Goal: Task Accomplishment & Management: Manage account settings

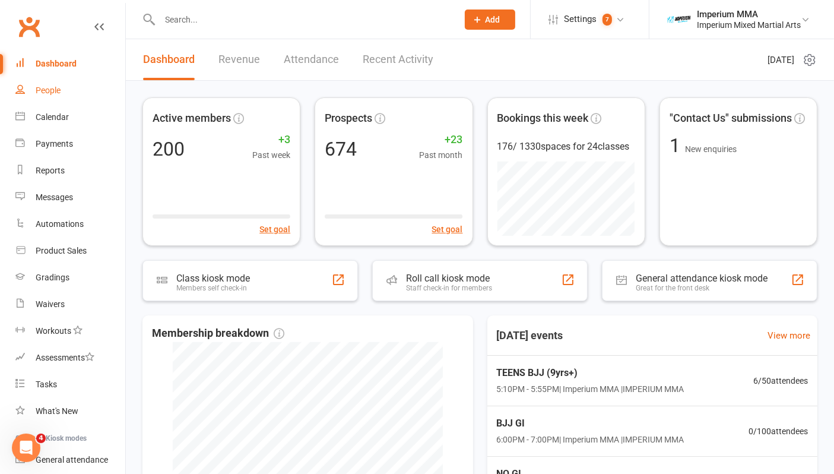
click at [42, 87] on div "People" at bounding box center [48, 89] width 25 height 9
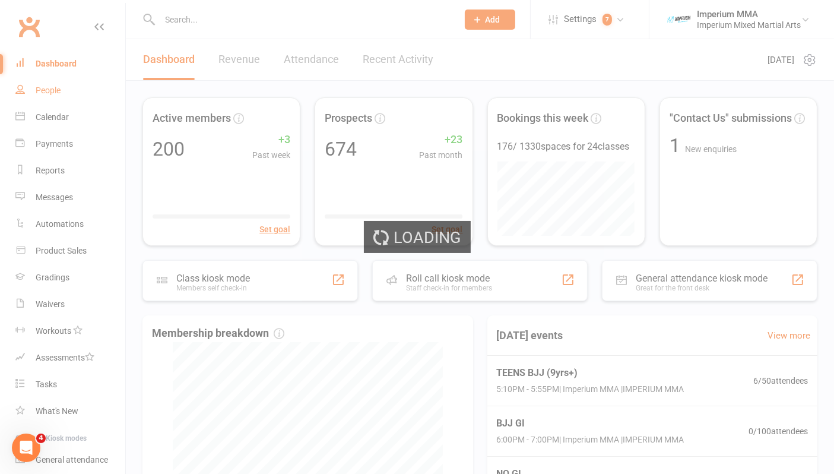
select select "100"
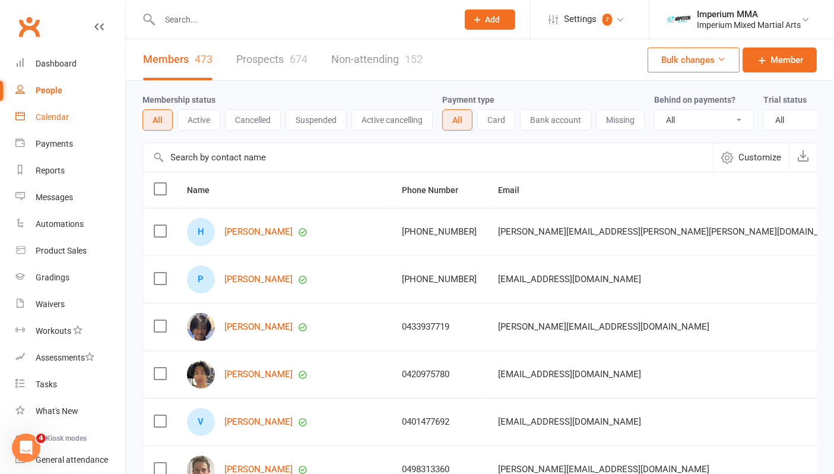
click at [44, 116] on div "Calendar" at bounding box center [52, 116] width 33 height 9
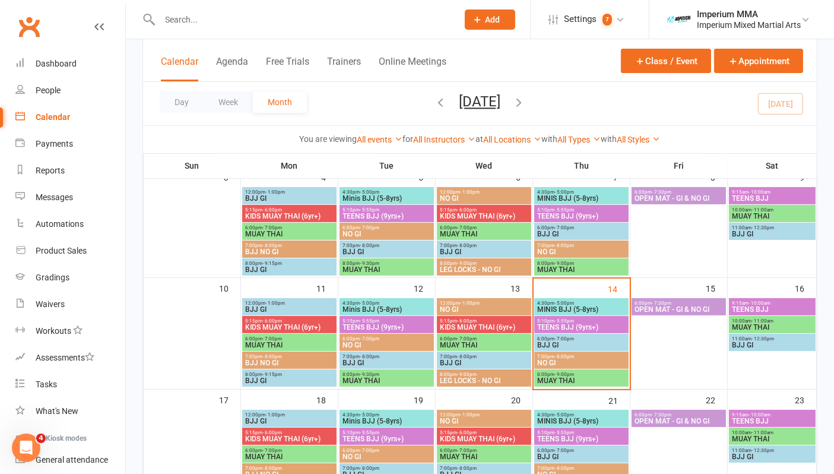
scroll to position [198, 0]
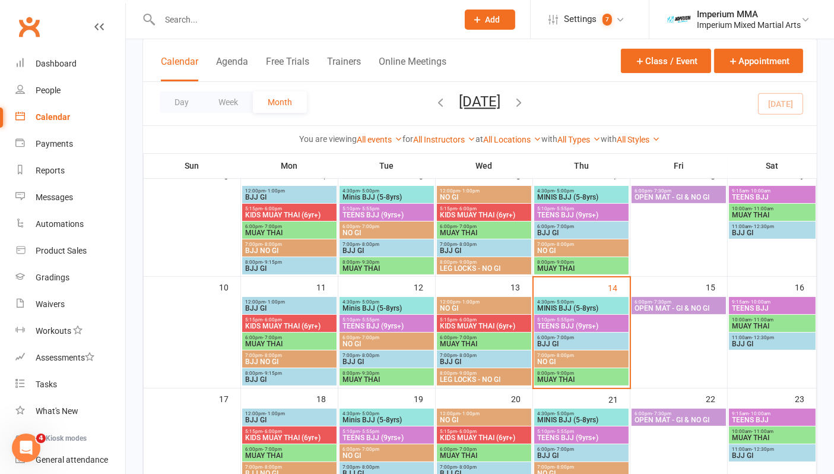
click at [551, 376] on span "MUAY THAI" at bounding box center [582, 379] width 90 height 7
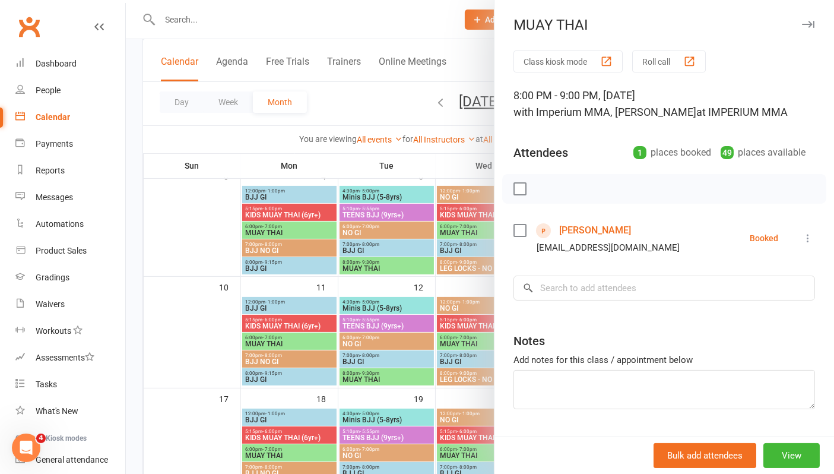
click at [672, 239] on icon at bounding box center [808, 238] width 12 height 12
click at [672, 282] on link "Remove" at bounding box center [756, 285] width 118 height 24
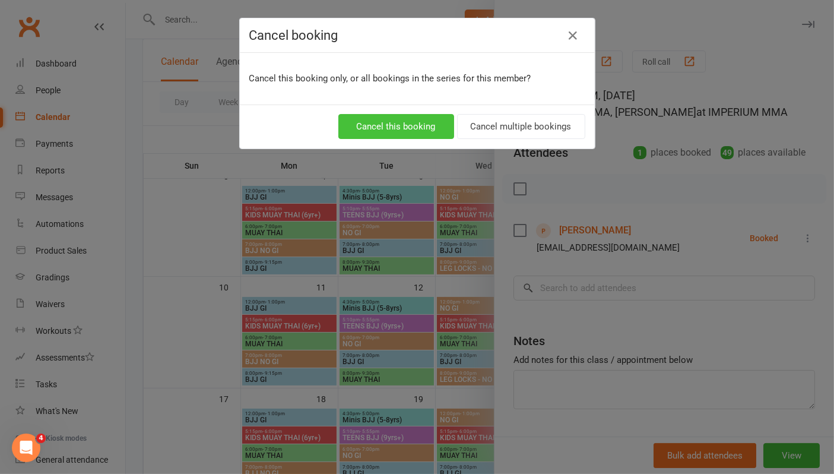
click at [395, 122] on button "Cancel this booking" at bounding box center [396, 126] width 116 height 25
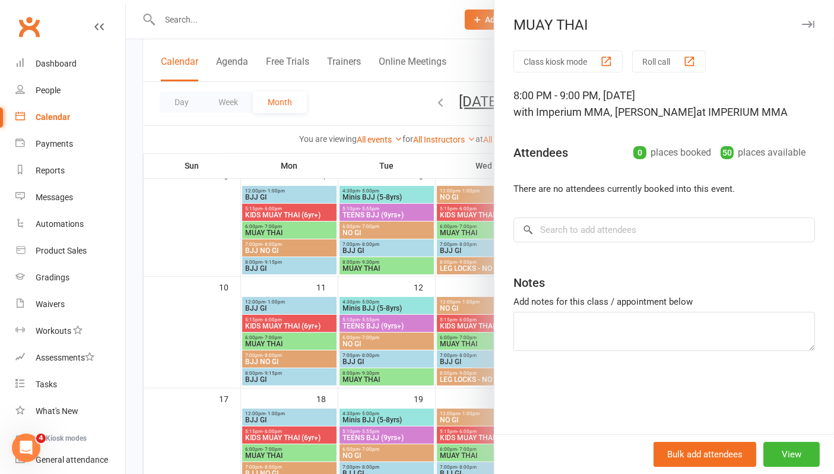
click at [171, 316] on div at bounding box center [480, 237] width 708 height 474
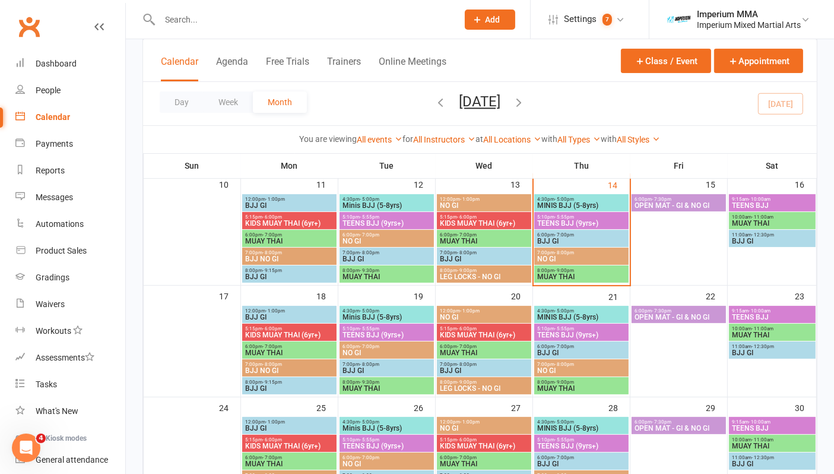
scroll to position [329, 0]
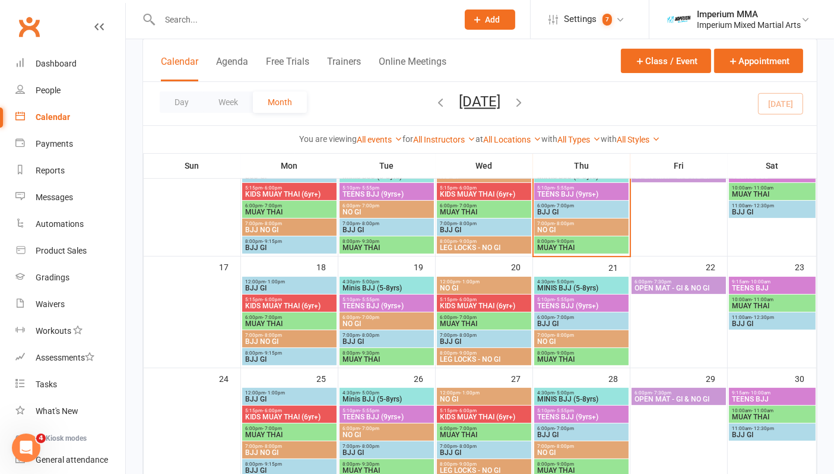
click at [368, 353] on span "- 9:30pm" at bounding box center [370, 352] width 20 height 5
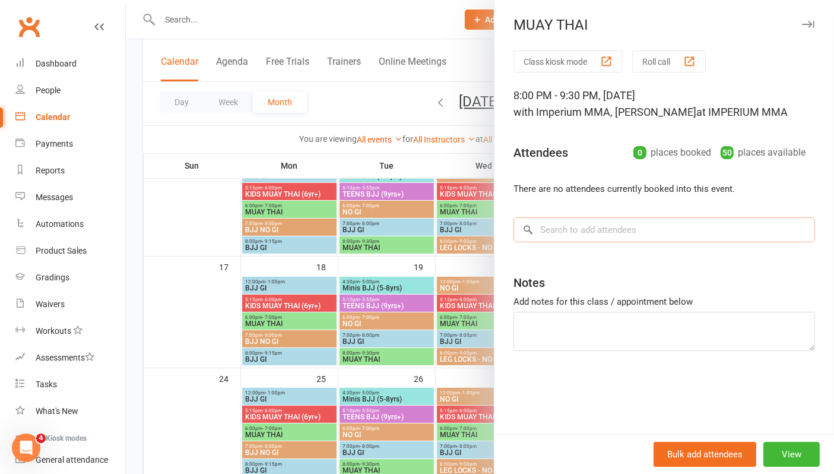
click at [554, 226] on input "search" at bounding box center [664, 229] width 302 height 25
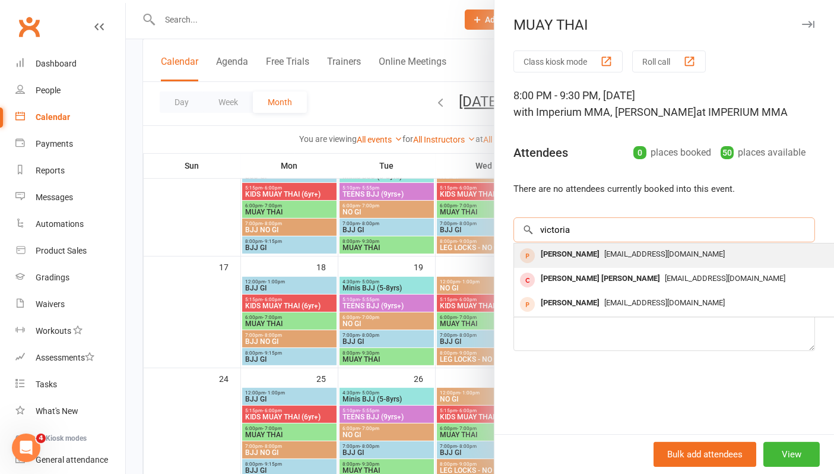
type input "victoria"
click at [588, 256] on div "[PERSON_NAME]" at bounding box center [570, 254] width 68 height 17
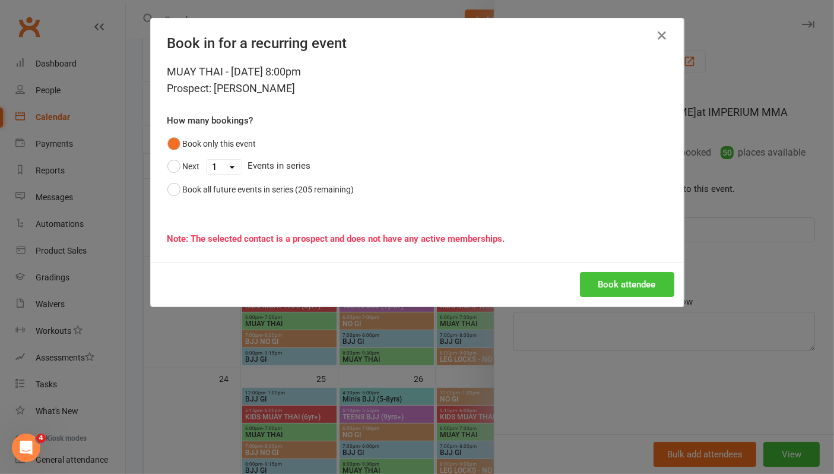
click at [598, 277] on button "Book attendee" at bounding box center [627, 284] width 94 height 25
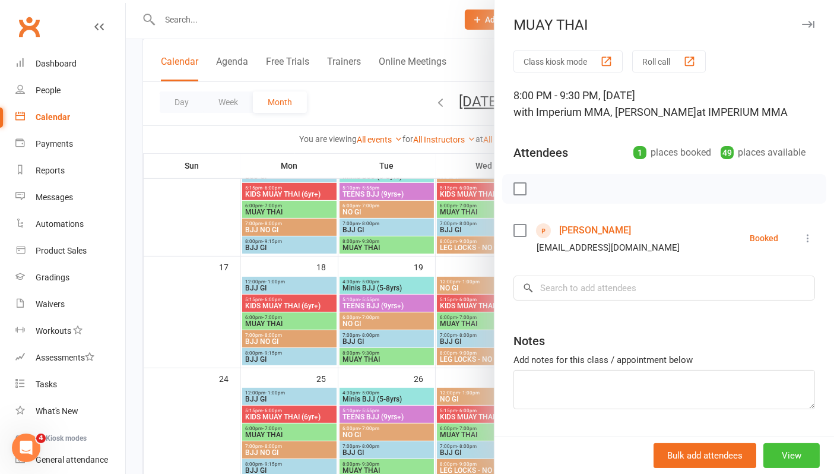
click at [672, 454] on button "View" at bounding box center [791, 455] width 56 height 25
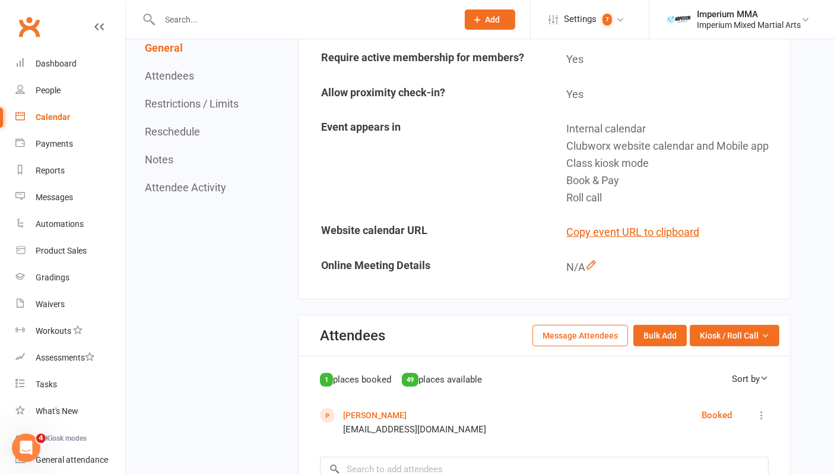
scroll to position [461, 0]
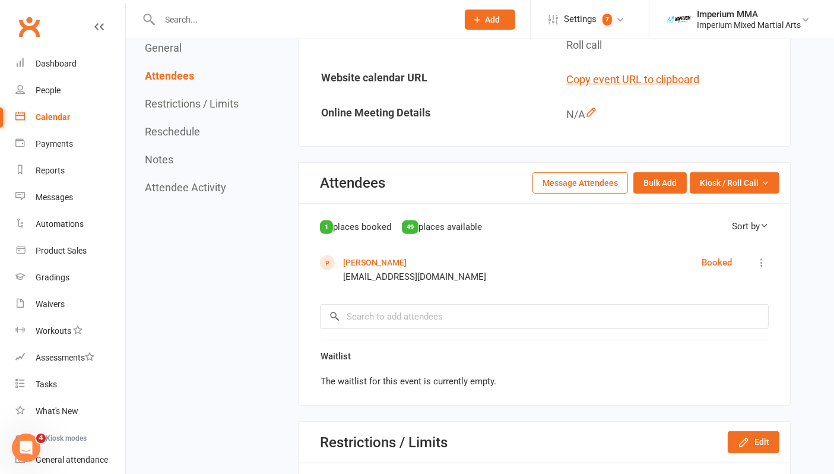
click at [583, 186] on button "Message Attendees" at bounding box center [580, 182] width 96 height 21
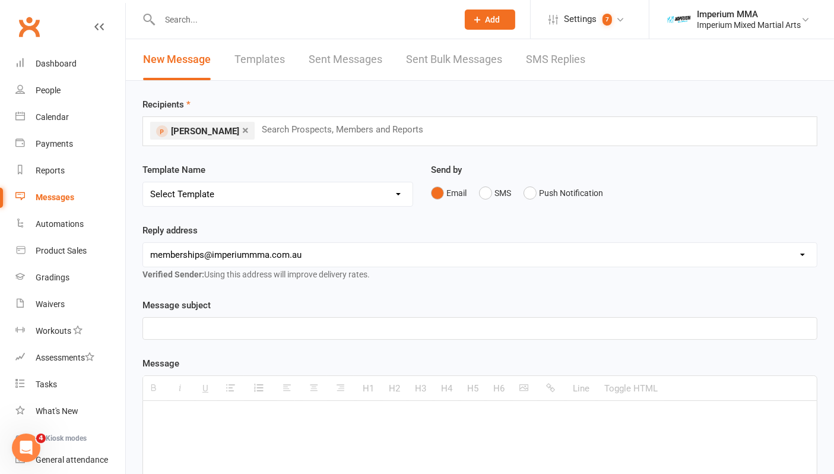
click at [272, 198] on select "Select Template [SMS] WE MISS YOU [Email] 10 CLASS PASS EXPIRY [Email] Confirma…" at bounding box center [277, 194] width 269 height 24
select select "13"
click at [143, 182] on select "Select Template [SMS] WE MISS YOU [Email] 10 CLASS PASS EXPIRY [Email] Confirma…" at bounding box center [277, 194] width 269 height 24
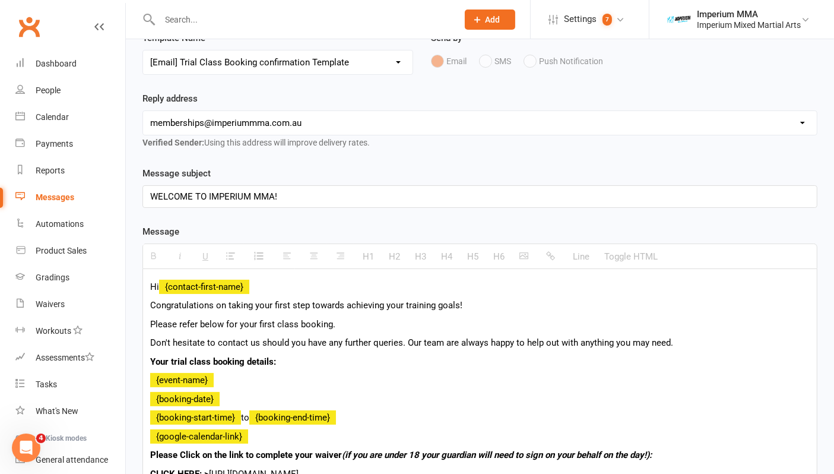
scroll to position [264, 0]
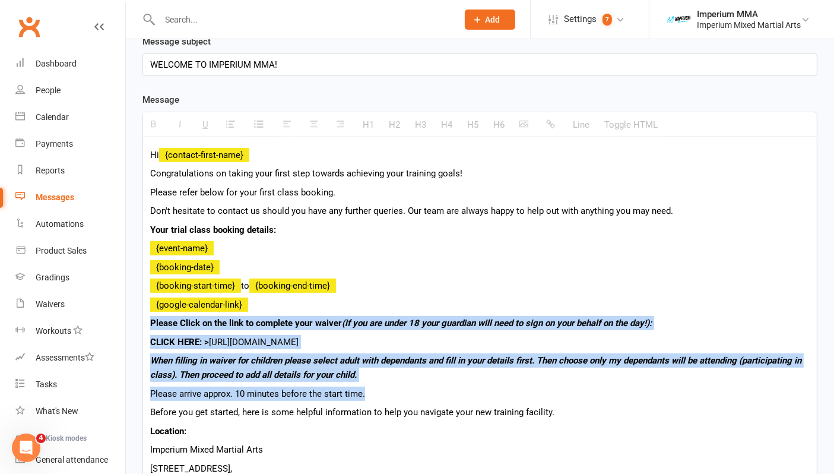
drag, startPoint x: 150, startPoint y: 322, endPoint x: 700, endPoint y: 388, distance: 553.6
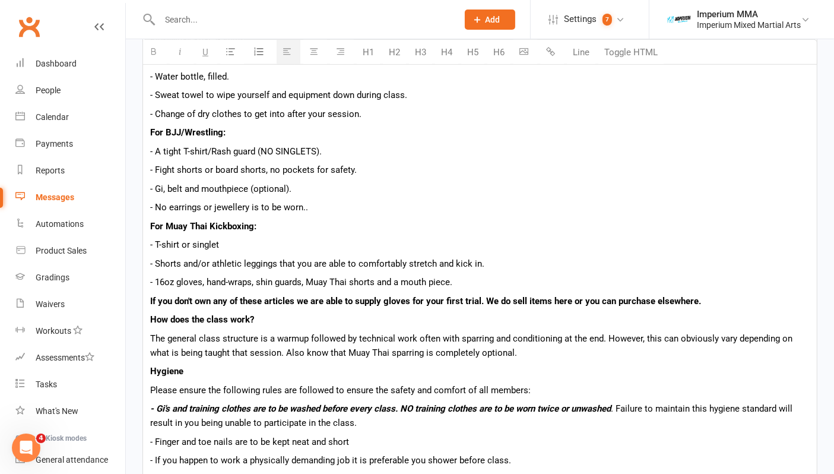
scroll to position [1319, 0]
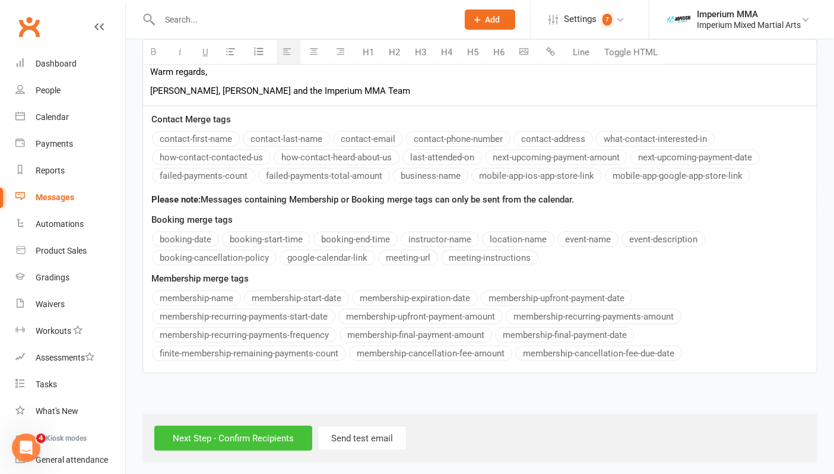
click at [259, 437] on input "Next Step - Confirm Recipients" at bounding box center [233, 438] width 158 height 25
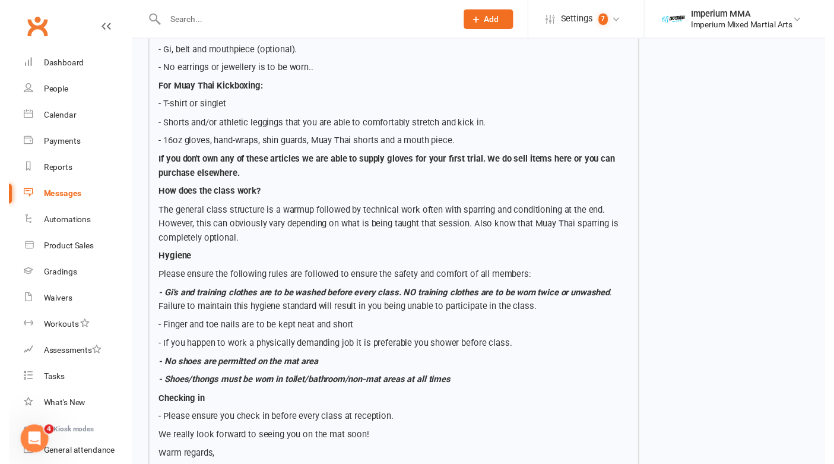
scroll to position [1043, 0]
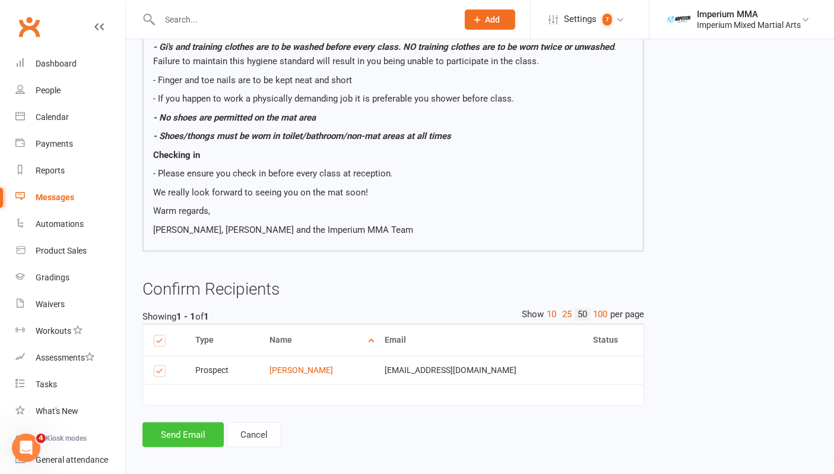
click at [210, 429] on button "Send Email" at bounding box center [182, 434] width 81 height 25
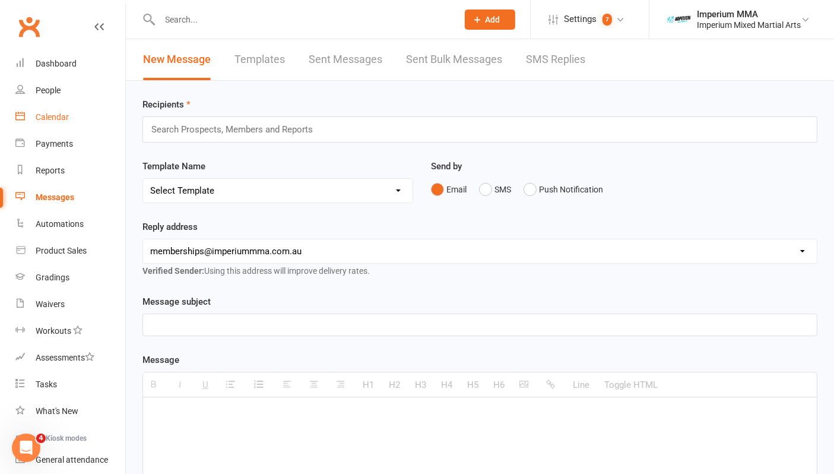
click at [54, 118] on div "Calendar" at bounding box center [52, 116] width 33 height 9
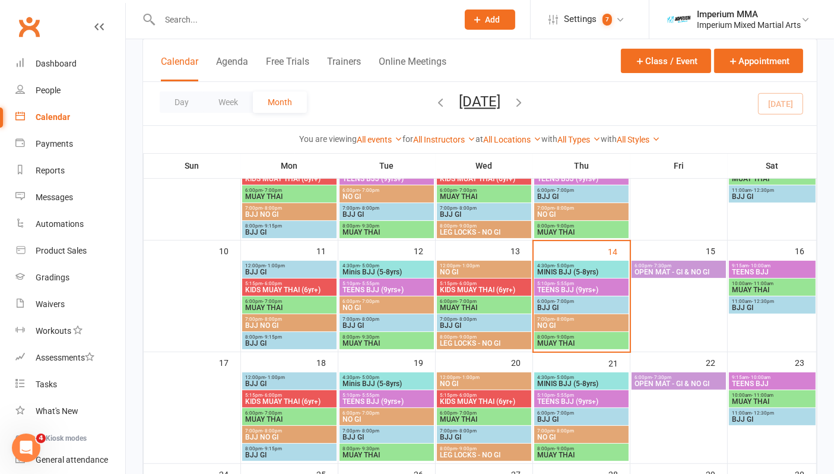
scroll to position [264, 0]
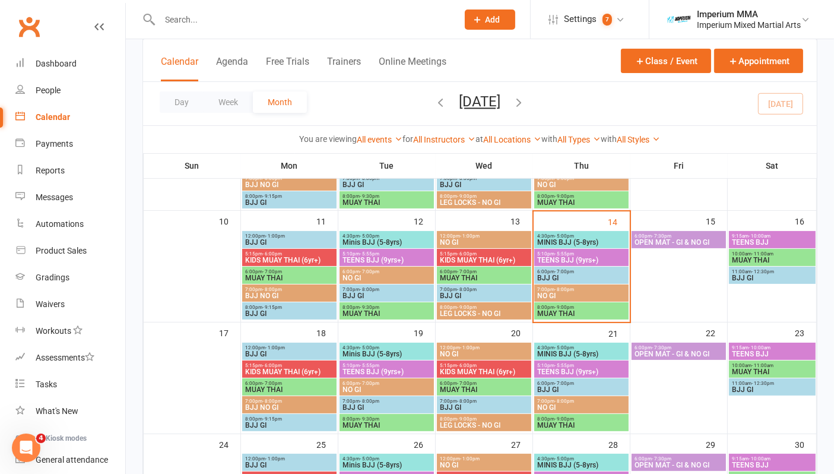
click at [380, 421] on span "MUAY THAI" at bounding box center [387, 424] width 90 height 7
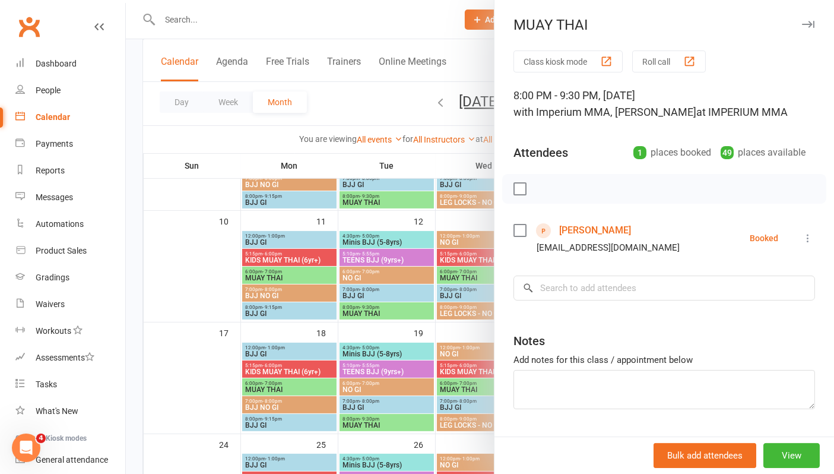
click at [576, 228] on link "[PERSON_NAME]" at bounding box center [595, 230] width 72 height 19
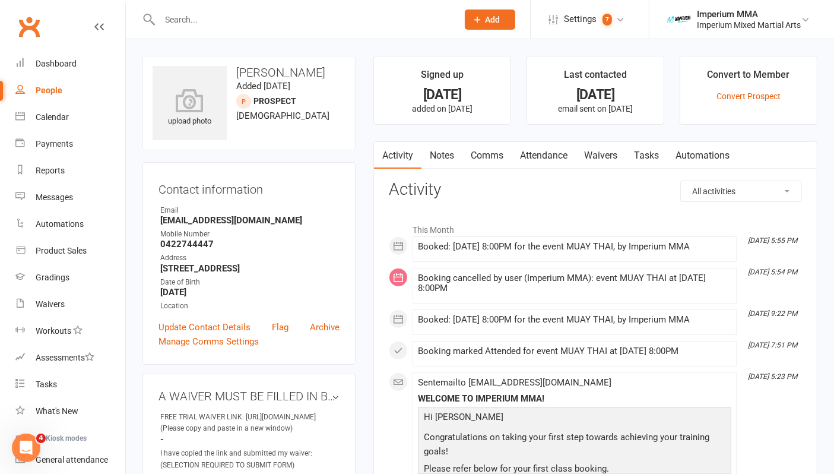
drag, startPoint x: 498, startPoint y: 155, endPoint x: 410, endPoint y: 155, distance: 88.4
click at [494, 155] on link "Comms" at bounding box center [486, 155] width 49 height 27
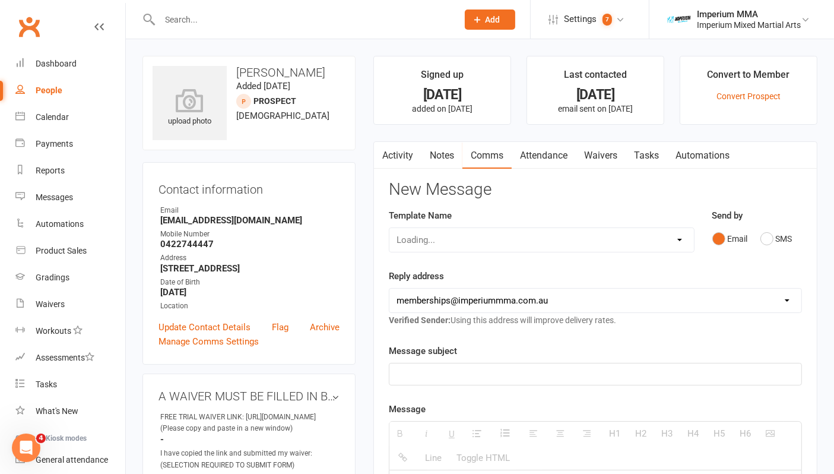
click at [405, 153] on link "Activity" at bounding box center [397, 155] width 47 height 27
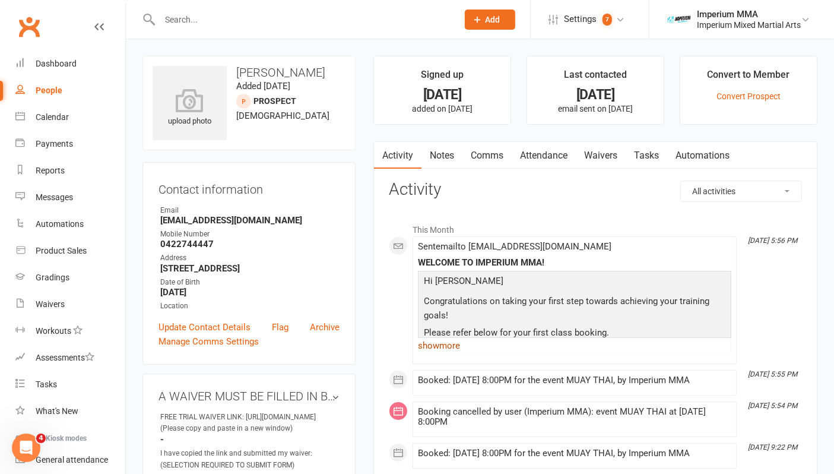
click at [436, 348] on link "show more" at bounding box center [574, 345] width 313 height 17
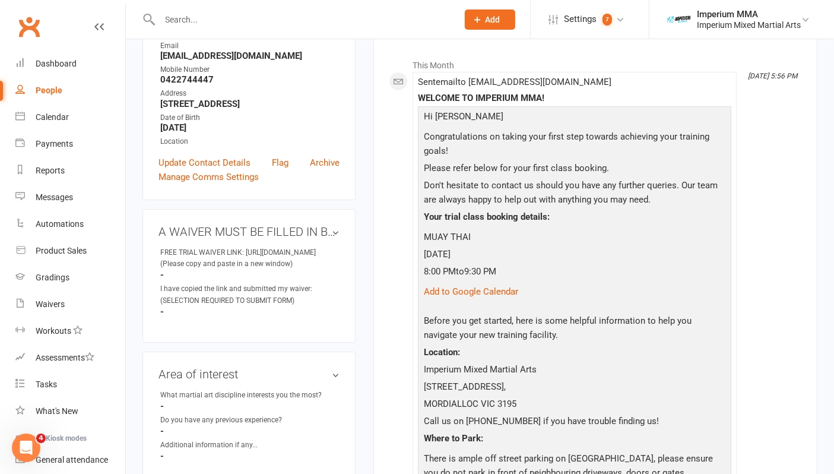
scroll to position [66, 0]
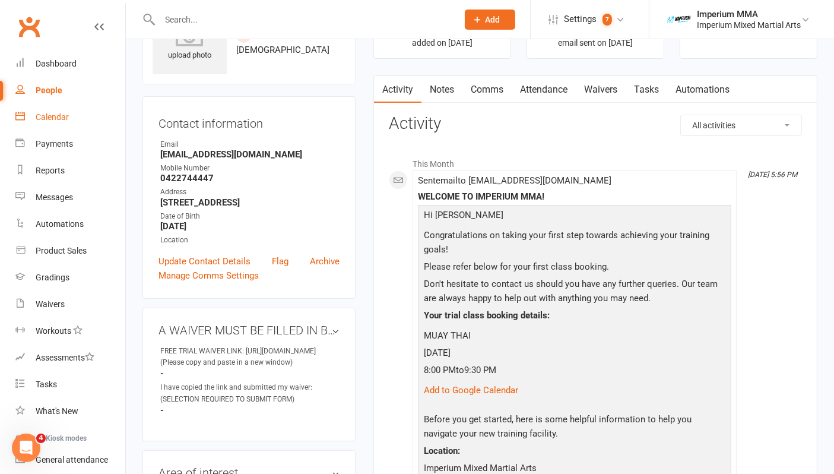
click at [40, 115] on div "Calendar" at bounding box center [52, 116] width 33 height 9
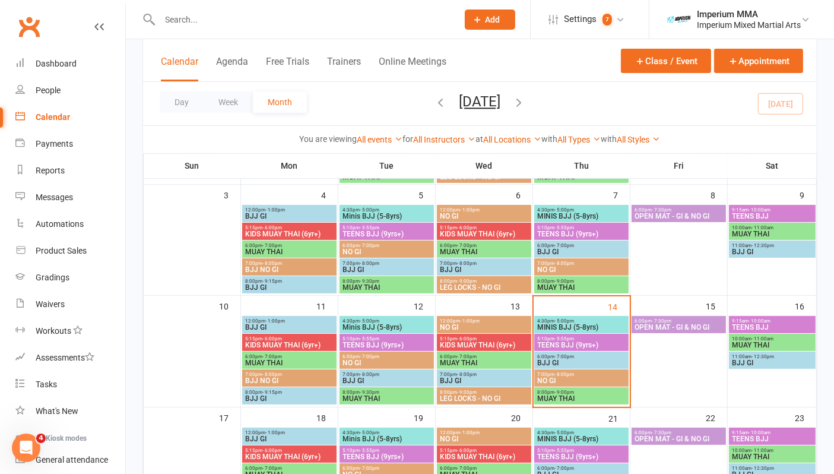
scroll to position [280, 0]
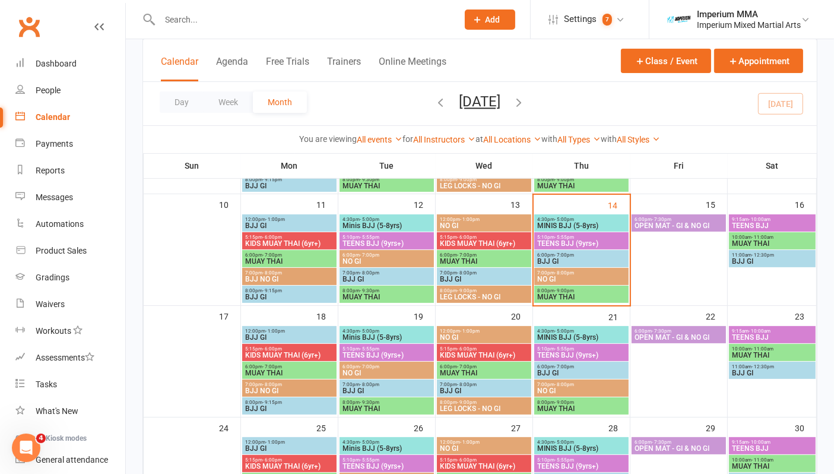
click at [367, 406] on span "MUAY THAI" at bounding box center [387, 408] width 90 height 7
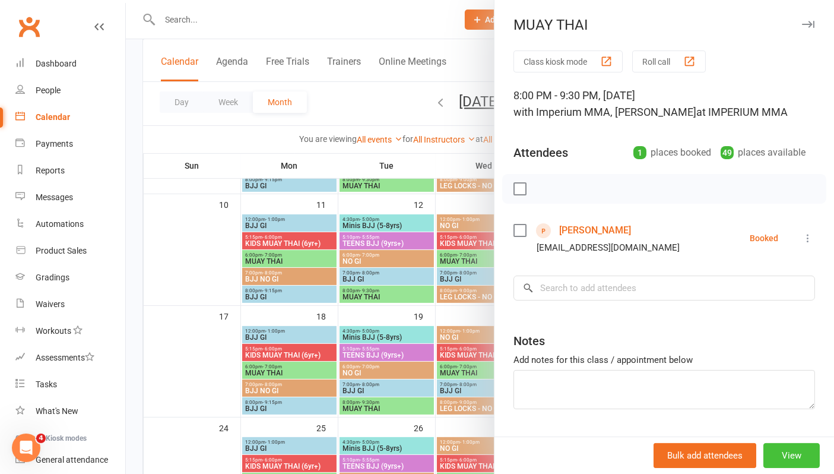
click at [672, 455] on button "View" at bounding box center [791, 455] width 56 height 25
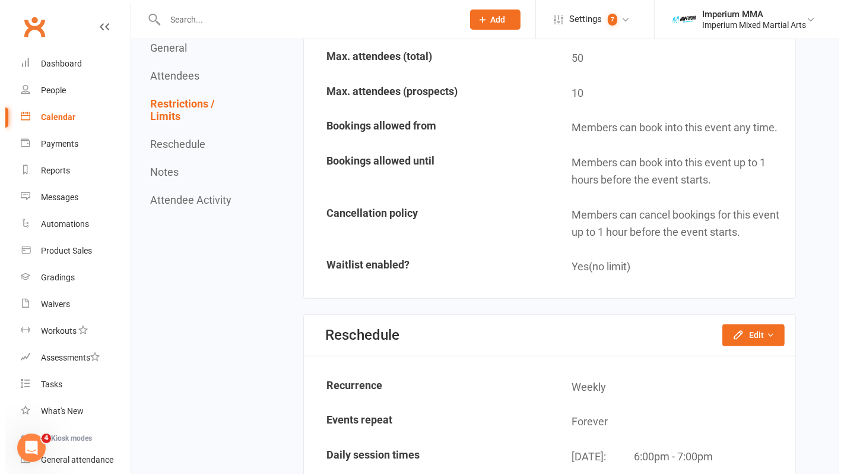
scroll to position [989, 0]
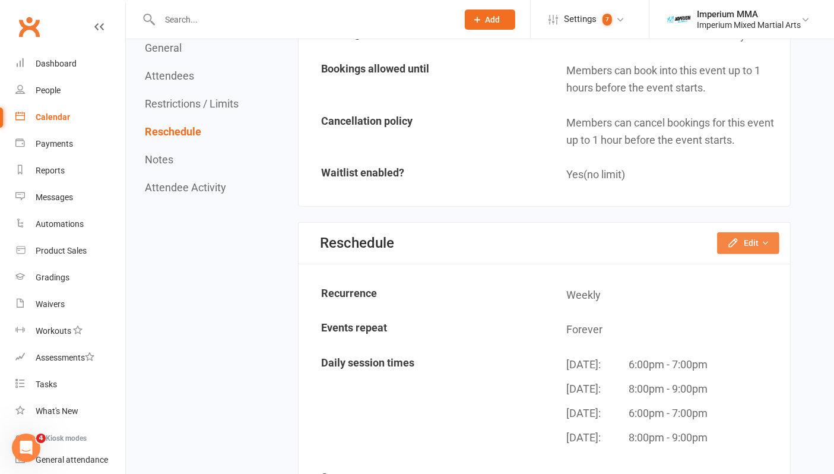
click at [672, 234] on button "Edit" at bounding box center [748, 242] width 62 height 21
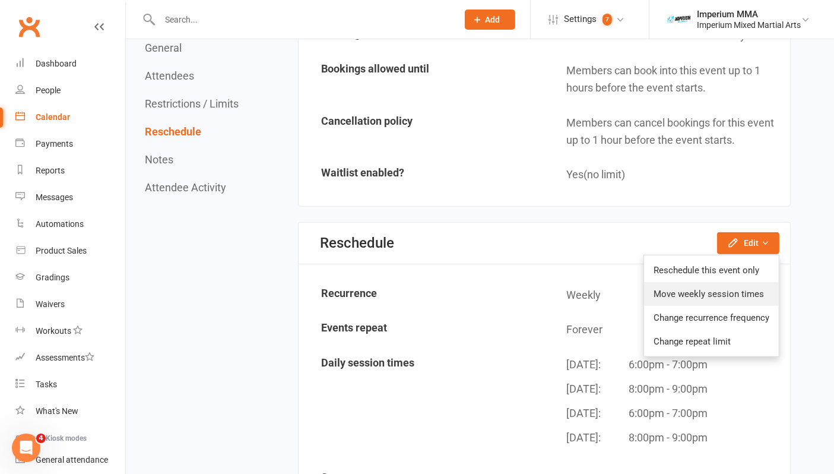
click at [672, 282] on link "Move weekly session times" at bounding box center [711, 294] width 135 height 24
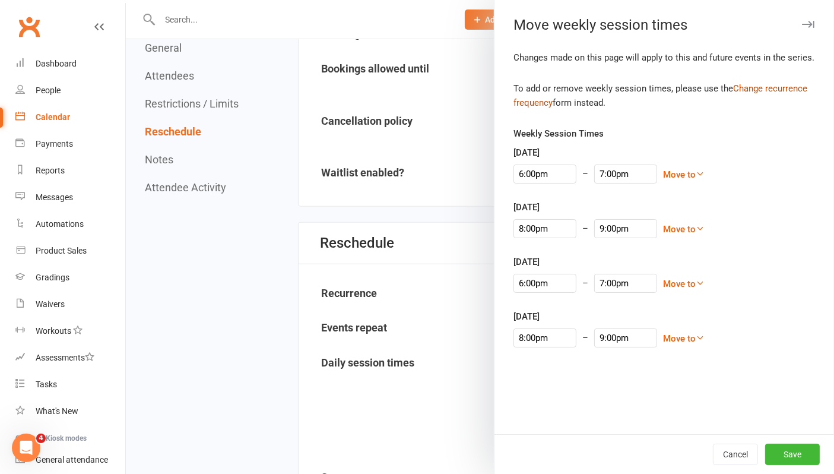
click at [672, 101] on link "Change recurrence frequency" at bounding box center [660, 95] width 294 height 25
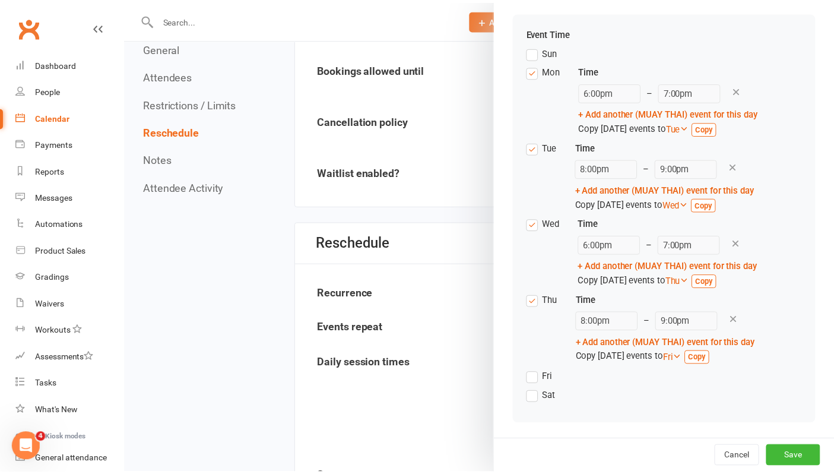
scroll to position [158, 0]
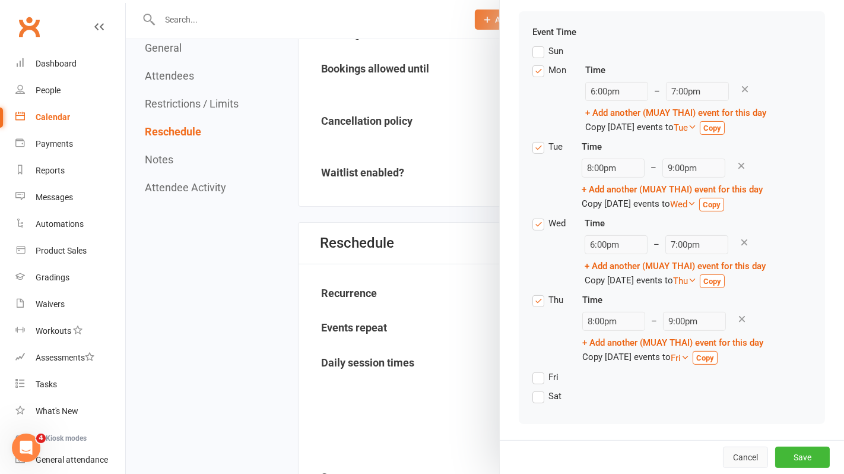
click at [672, 455] on button "Cancel" at bounding box center [745, 456] width 45 height 21
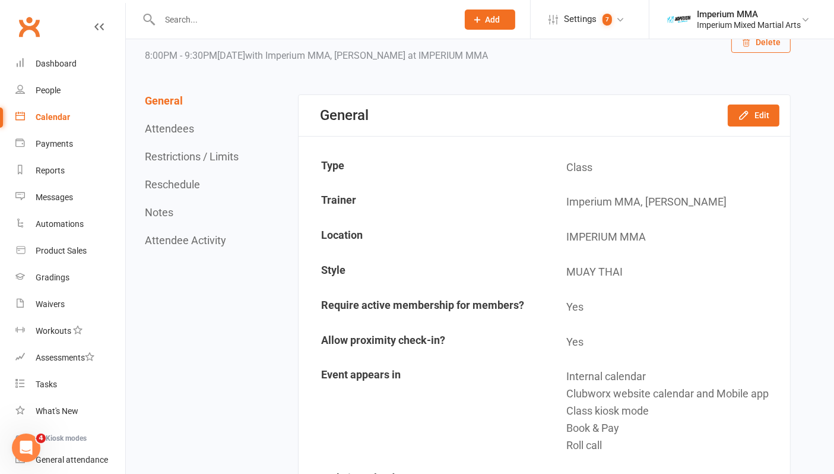
scroll to position [0, 0]
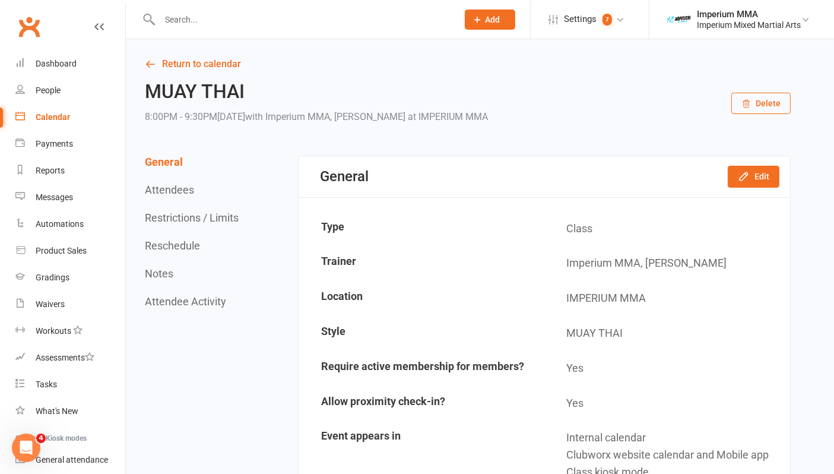
click at [175, 246] on button "Reschedule" at bounding box center [172, 245] width 55 height 12
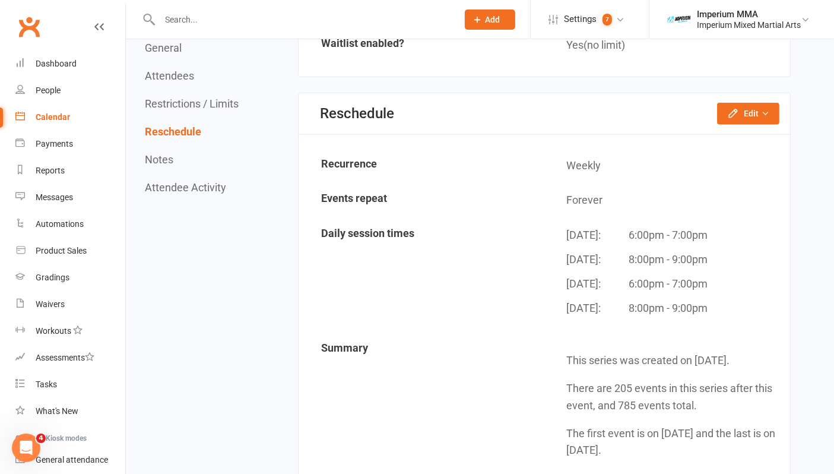
scroll to position [1099, 0]
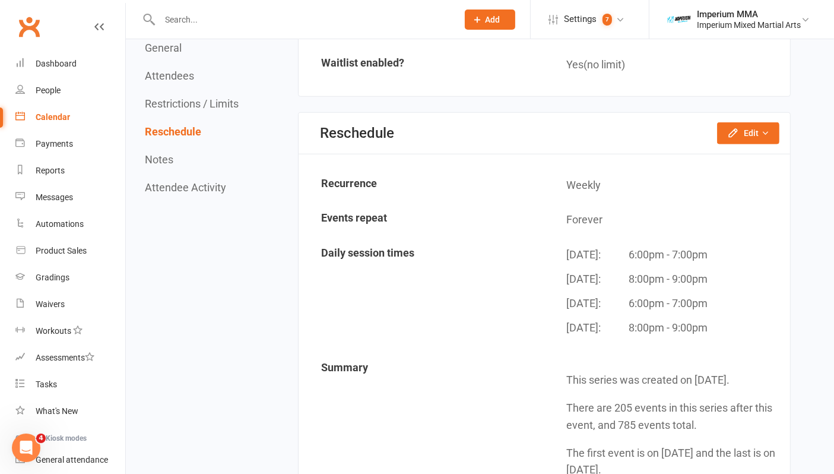
click at [185, 98] on button "Restrictions / Limits" at bounding box center [192, 103] width 94 height 12
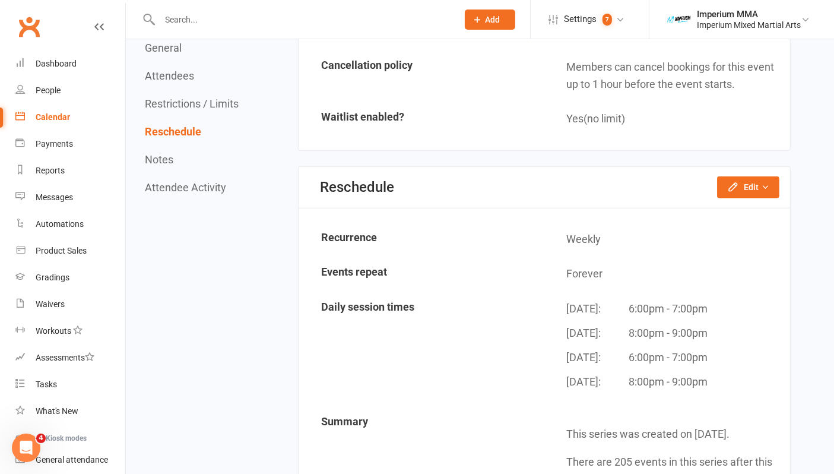
scroll to position [1125, 0]
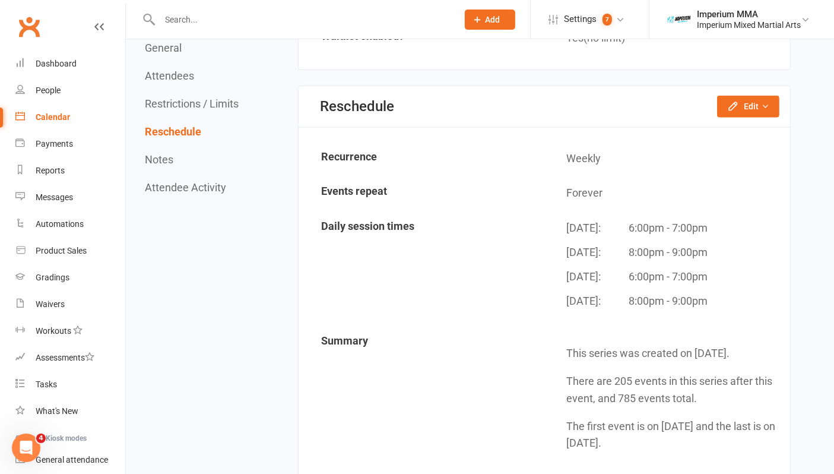
click at [172, 104] on button "Restrictions / Limits" at bounding box center [192, 103] width 94 height 12
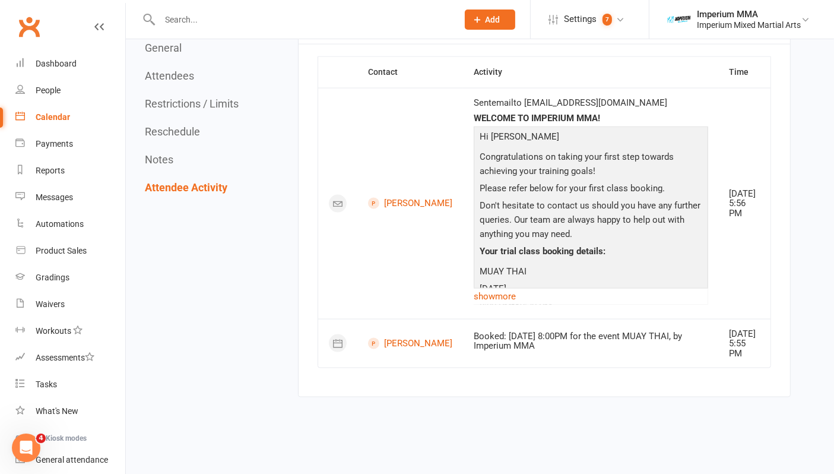
scroll to position [1822, 0]
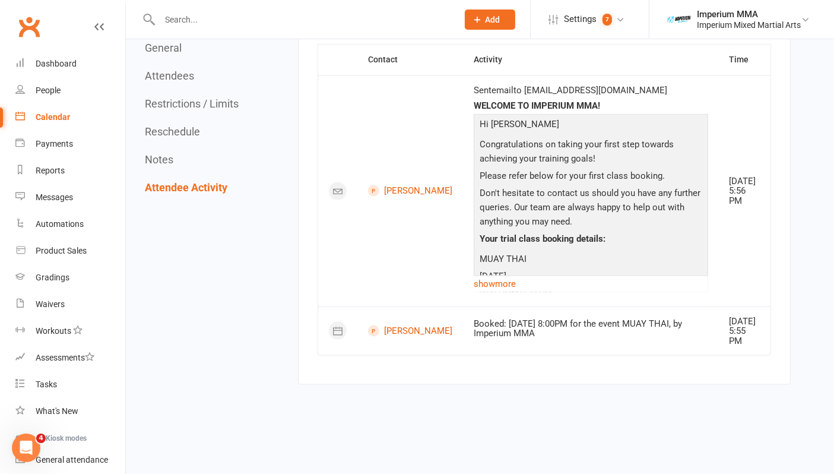
click at [57, 114] on div "Calendar" at bounding box center [53, 116] width 34 height 9
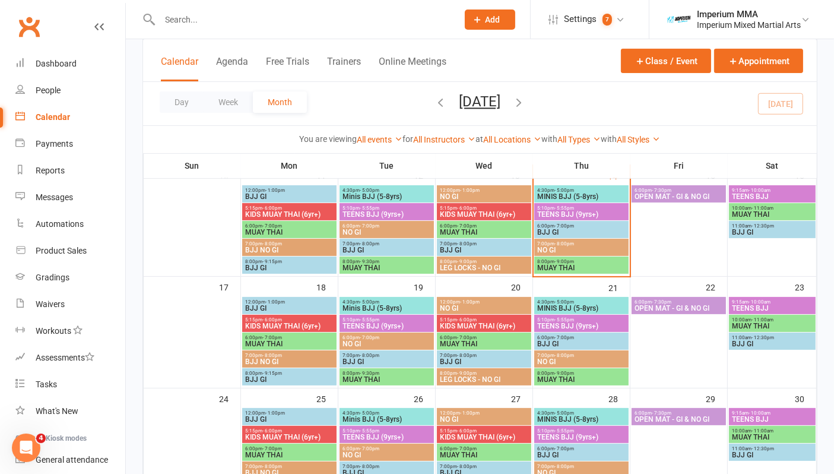
scroll to position [329, 0]
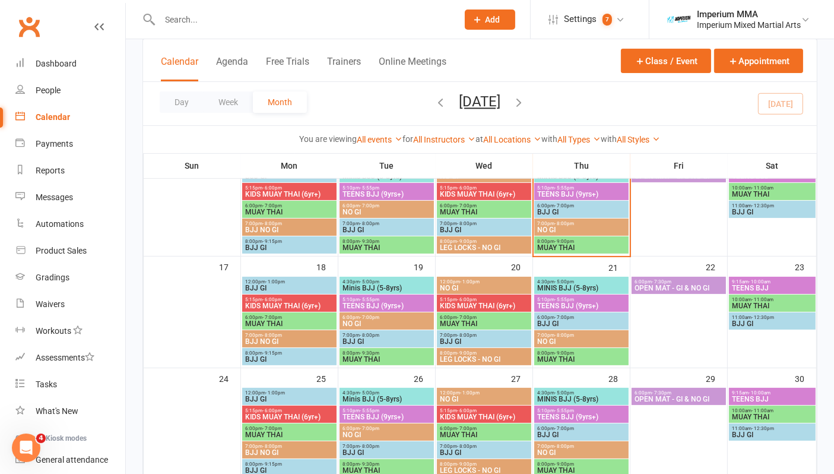
click at [274, 323] on span "MUAY THAI" at bounding box center [290, 323] width 90 height 7
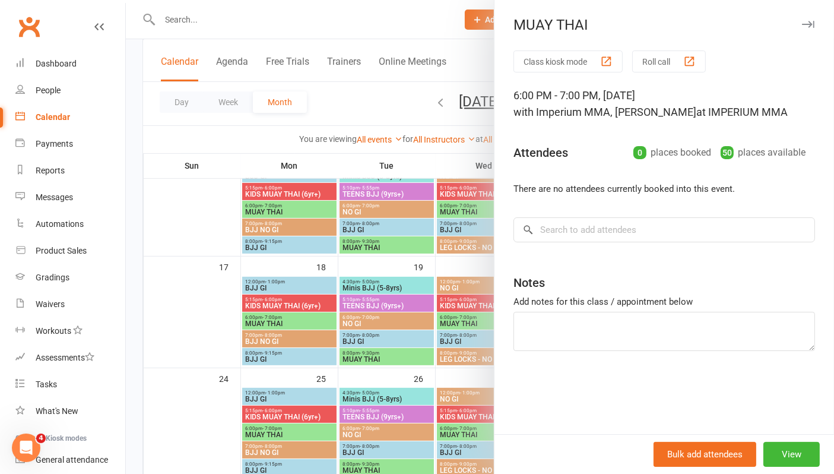
click at [371, 355] on div at bounding box center [480, 237] width 708 height 474
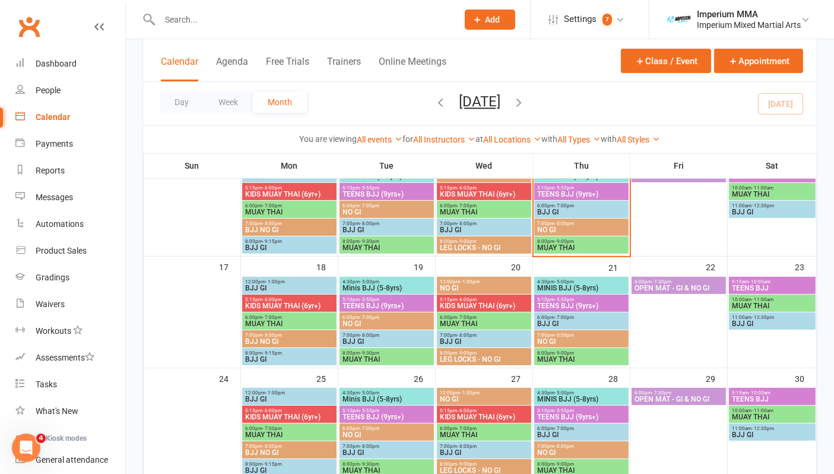
click at [371, 356] on span "MUAY THAI" at bounding box center [387, 359] width 90 height 7
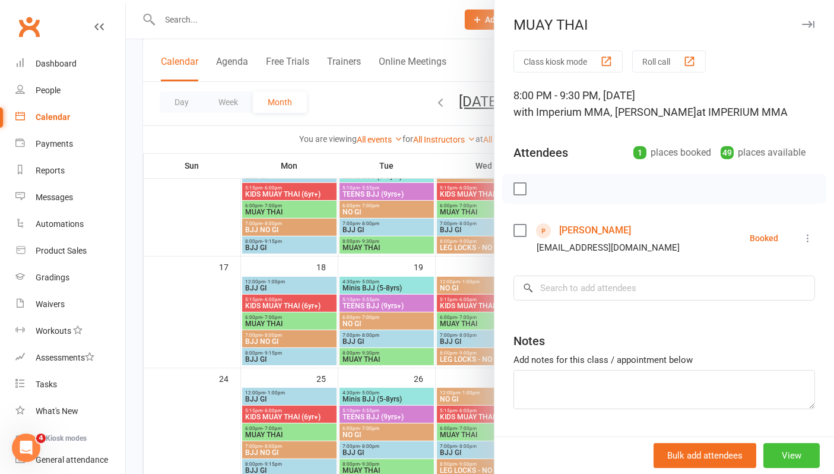
click at [672, 455] on button "View" at bounding box center [791, 455] width 56 height 25
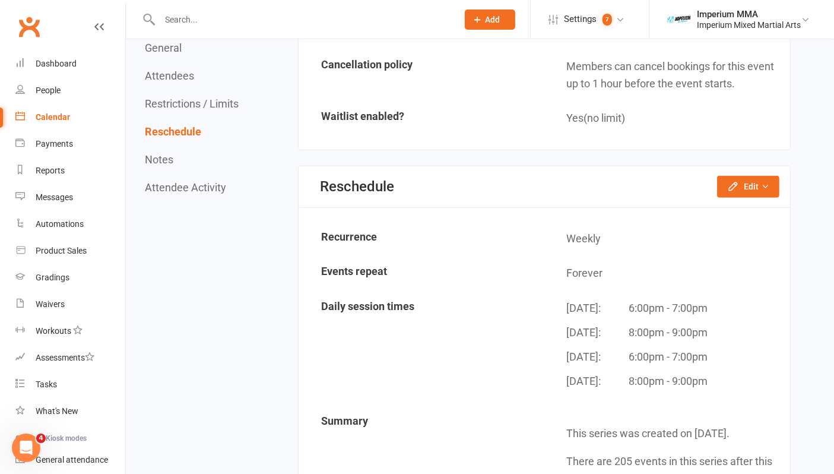
scroll to position [989, 0]
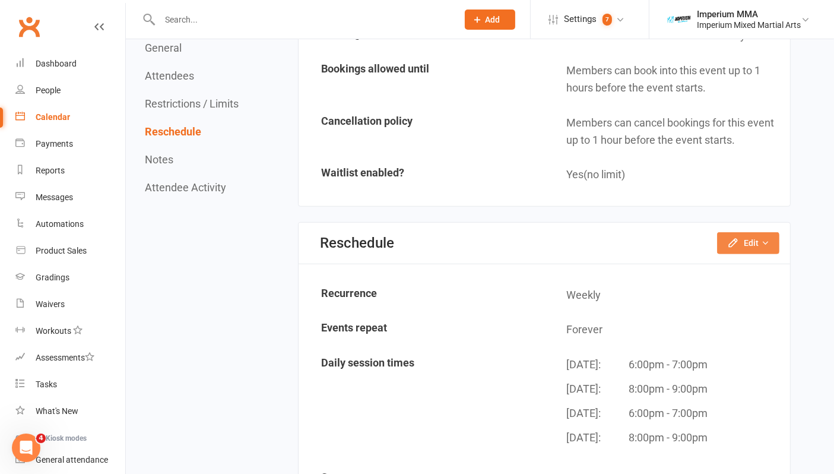
click at [672, 233] on button "Edit" at bounding box center [748, 242] width 62 height 21
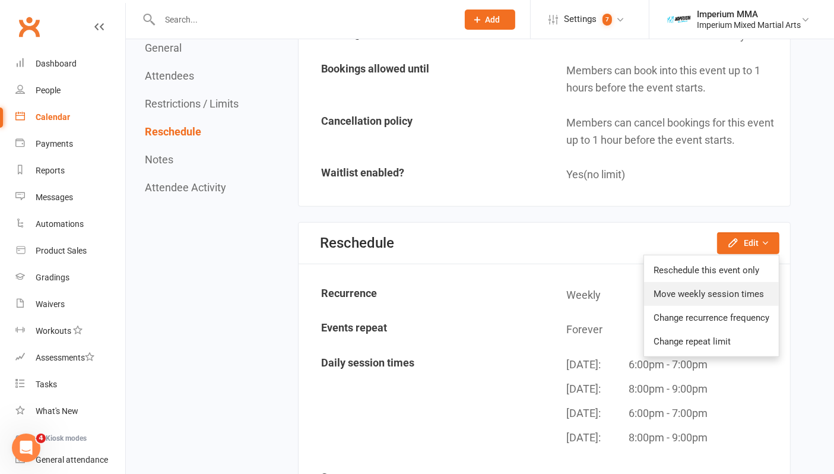
click at [672, 284] on link "Move weekly session times" at bounding box center [711, 294] width 135 height 24
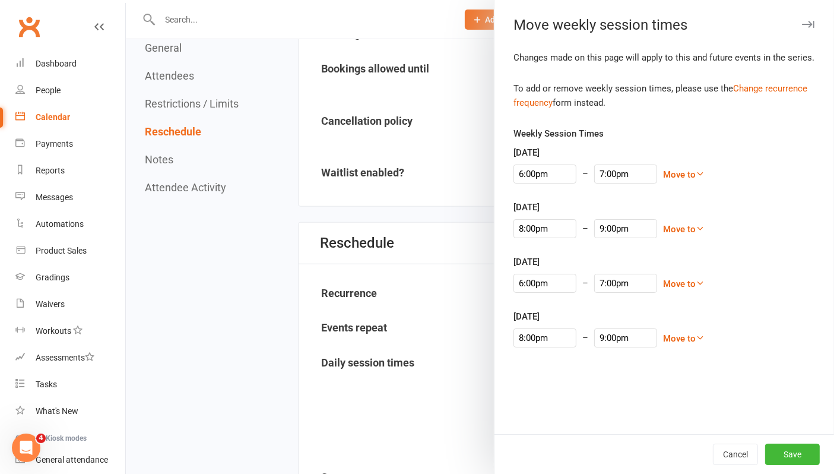
click at [672, 24] on icon "button" at bounding box center [808, 24] width 12 height 7
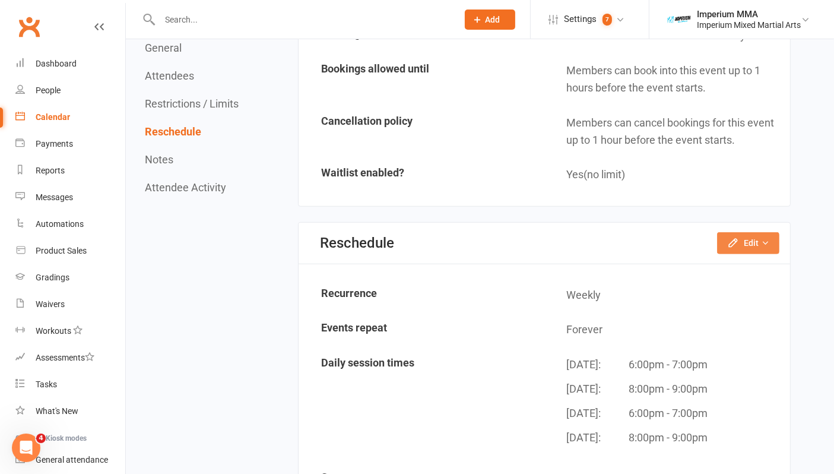
click at [672, 232] on button "Edit" at bounding box center [748, 242] width 62 height 21
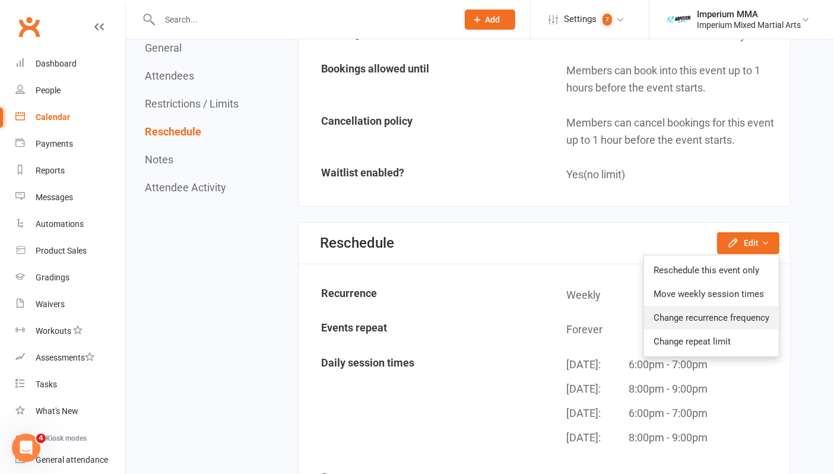
click at [672, 311] on link "Change recurrence frequency" at bounding box center [711, 318] width 135 height 24
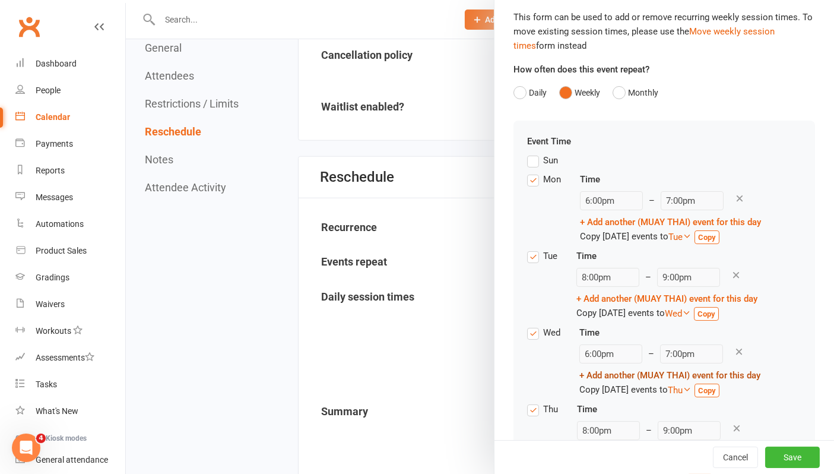
scroll to position [27, 0]
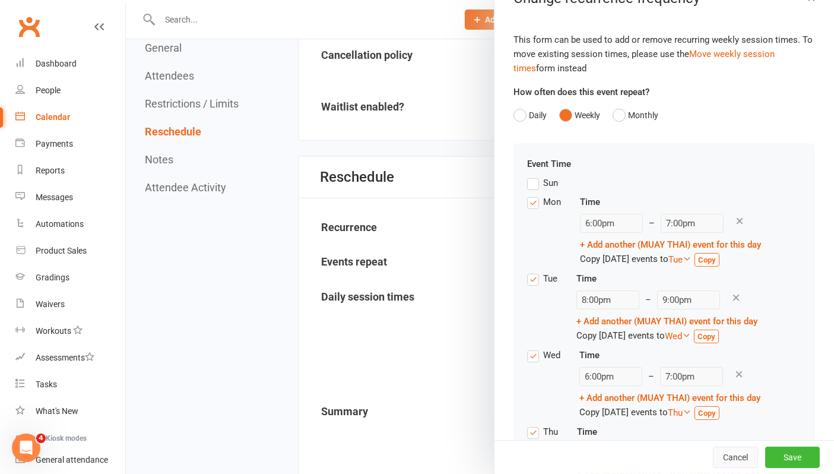
drag, startPoint x: 718, startPoint y: 454, endPoint x: 485, endPoint y: 59, distance: 458.2
click at [672, 454] on button "Cancel" at bounding box center [735, 456] width 45 height 21
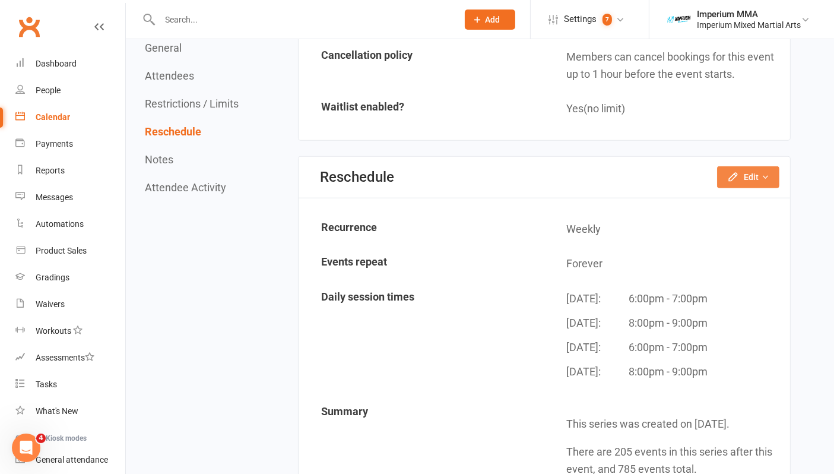
click at [672, 167] on button "Edit" at bounding box center [748, 176] width 62 height 21
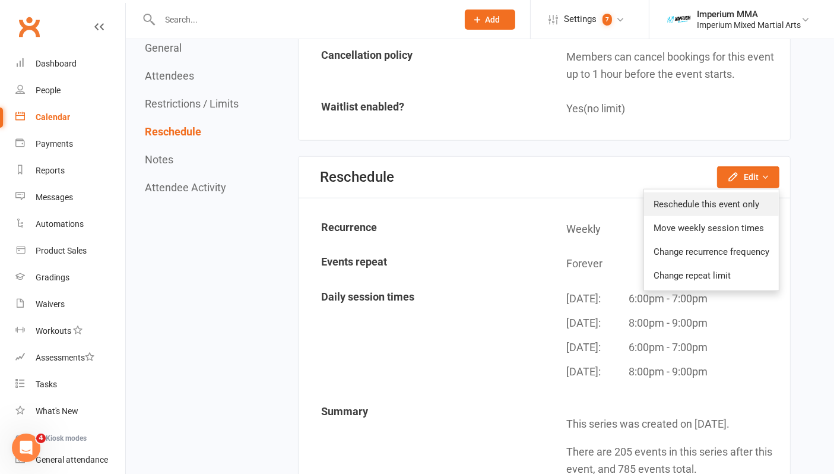
click at [672, 196] on link "Reschedule this event only" at bounding box center [711, 204] width 135 height 24
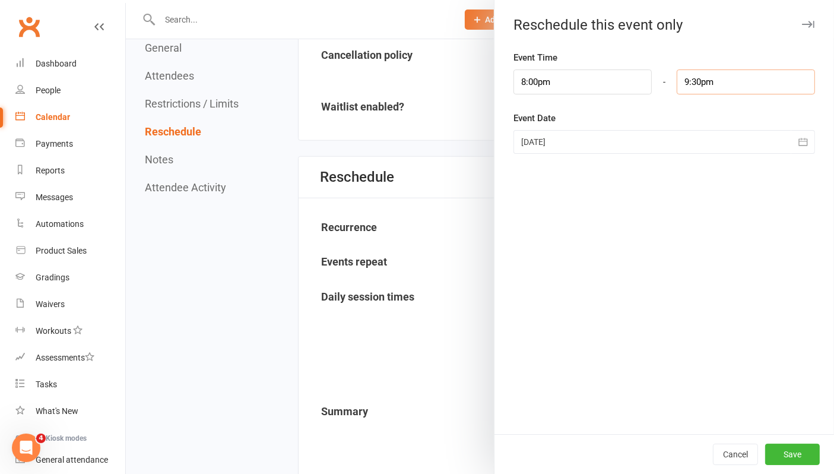
drag, startPoint x: 687, startPoint y: 83, endPoint x: 695, endPoint y: 81, distance: 8.5
click at [672, 83] on input "9:30pm" at bounding box center [746, 81] width 138 height 25
type input "9:00pm"
click at [672, 148] on li "9:00pm" at bounding box center [705, 153] width 57 height 18
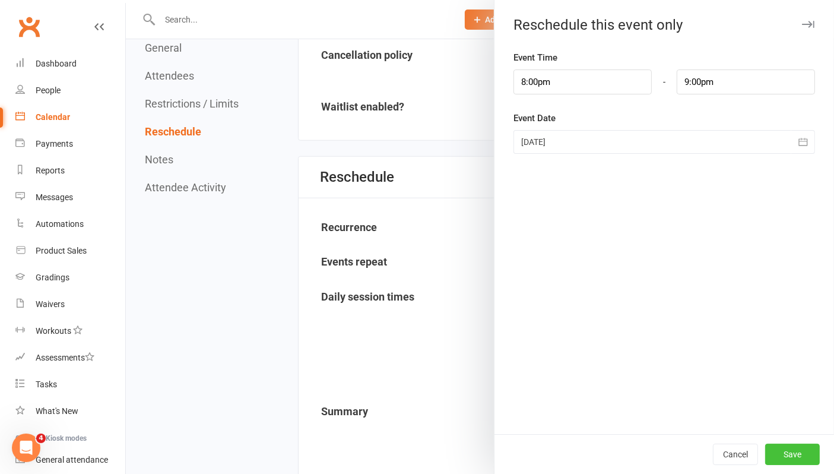
click at [672, 455] on button "Save" at bounding box center [792, 453] width 55 height 21
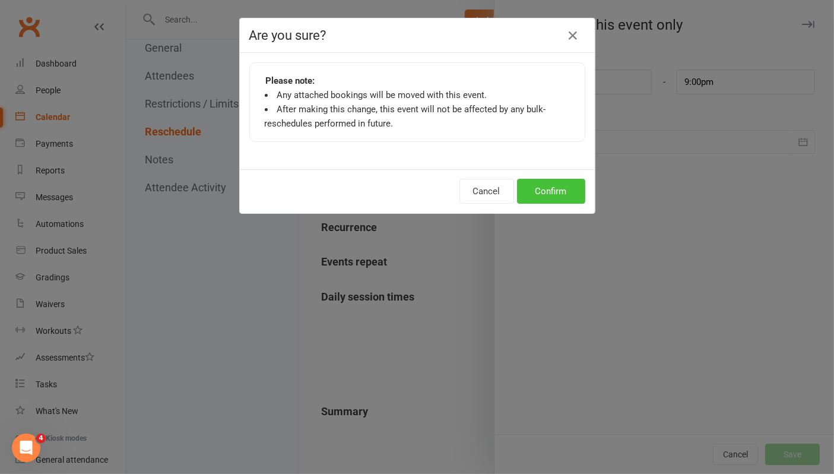
click at [540, 187] on button "Confirm" at bounding box center [551, 191] width 68 height 25
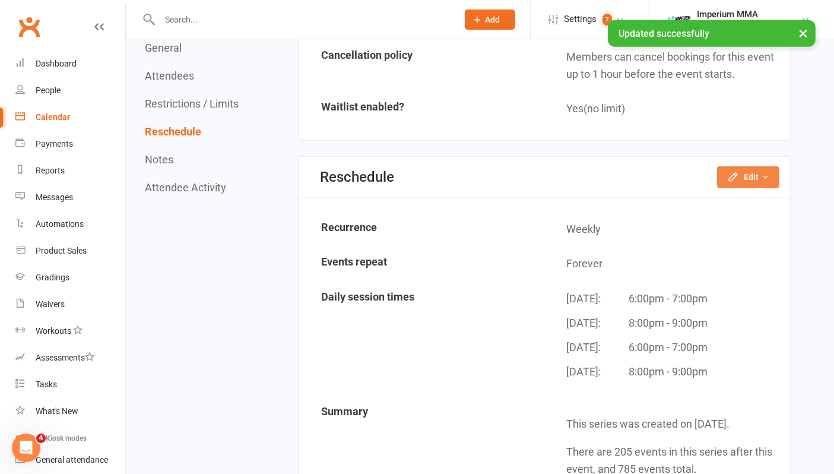
click at [672, 166] on button "Edit" at bounding box center [748, 176] width 62 height 21
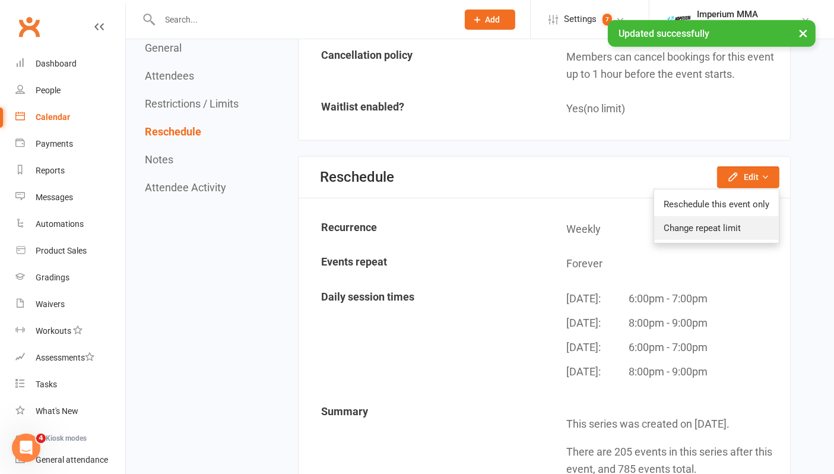
click at [672, 220] on link "Change repeat limit" at bounding box center [716, 228] width 125 height 24
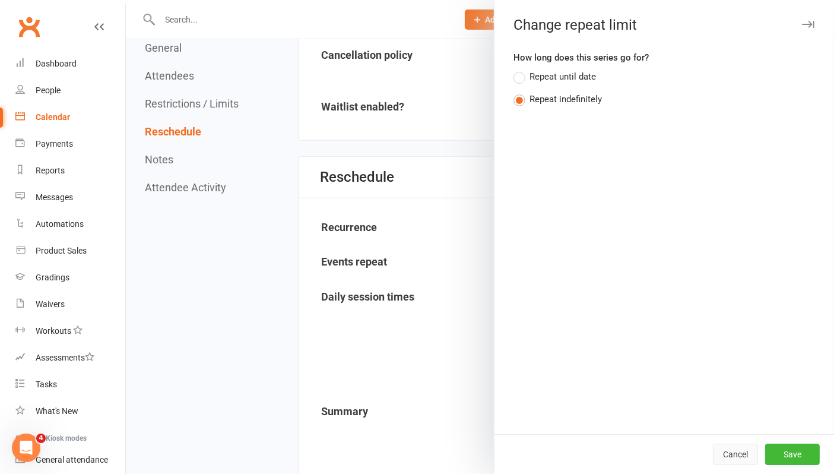
click at [672, 449] on button "Cancel" at bounding box center [735, 453] width 45 height 21
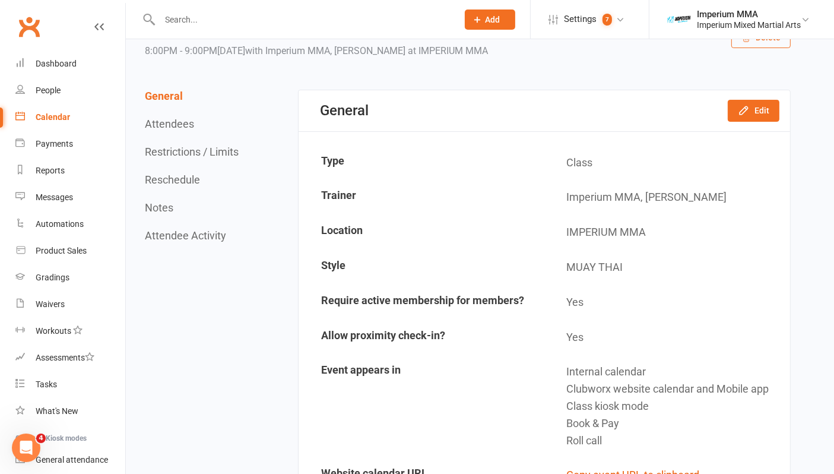
scroll to position [66, 0]
click at [672, 114] on button "Edit" at bounding box center [754, 110] width 52 height 21
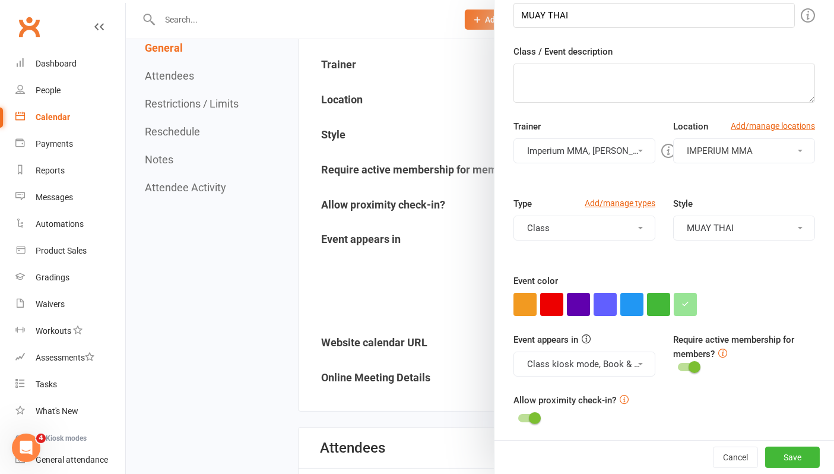
scroll to position [198, 0]
click at [203, 255] on div at bounding box center [480, 237] width 708 height 474
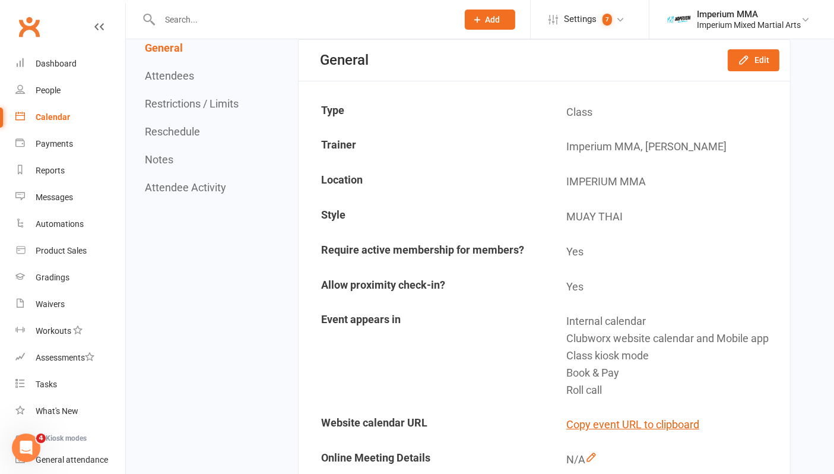
scroll to position [0, 0]
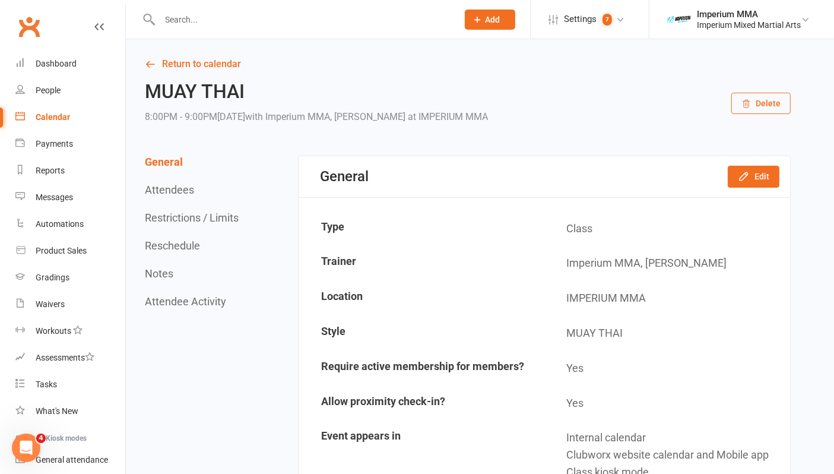
click at [168, 189] on button "Attendees" at bounding box center [169, 189] width 49 height 12
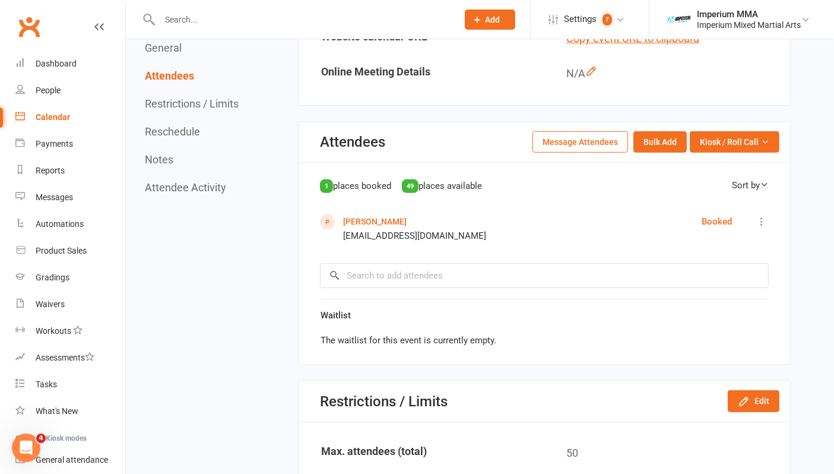
scroll to position [503, 0]
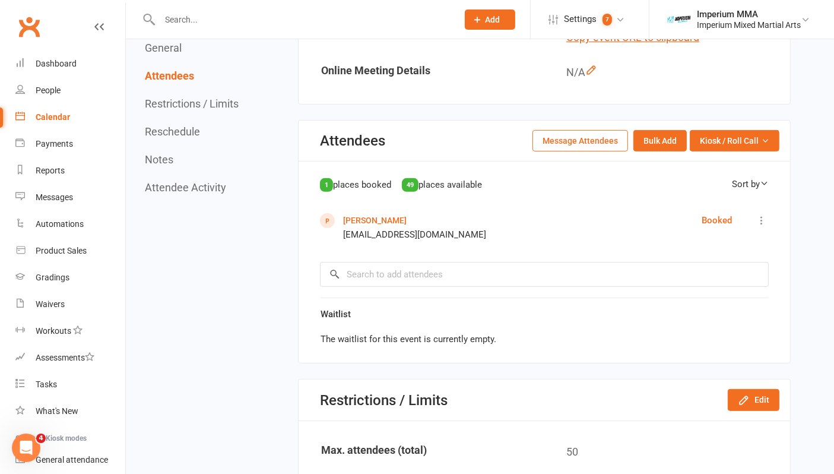
click at [190, 107] on button "Restrictions / Limits" at bounding box center [192, 103] width 94 height 12
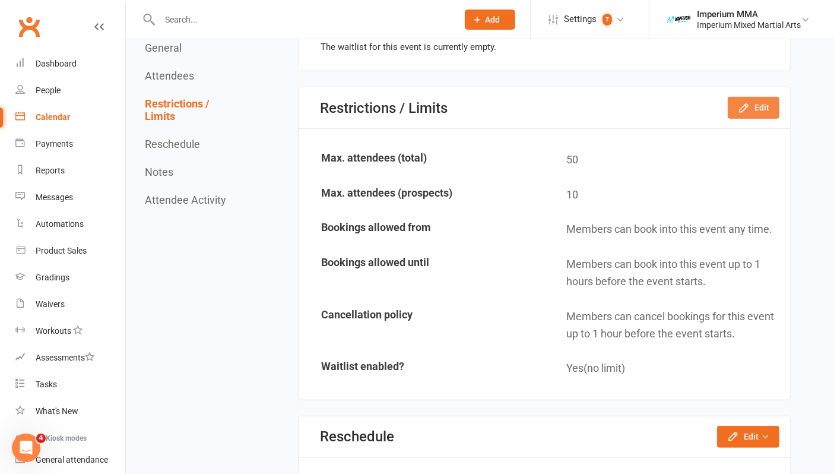
scroll to position [795, 0]
click at [672, 101] on button "Edit" at bounding box center [754, 107] width 52 height 21
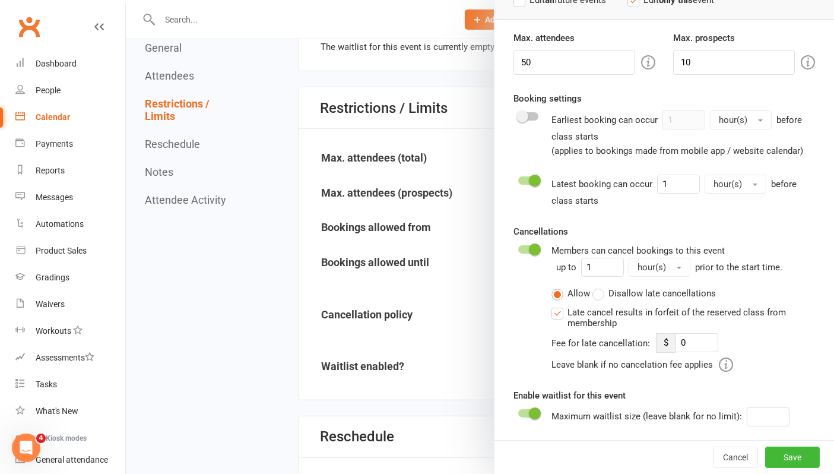
scroll to position [123, 0]
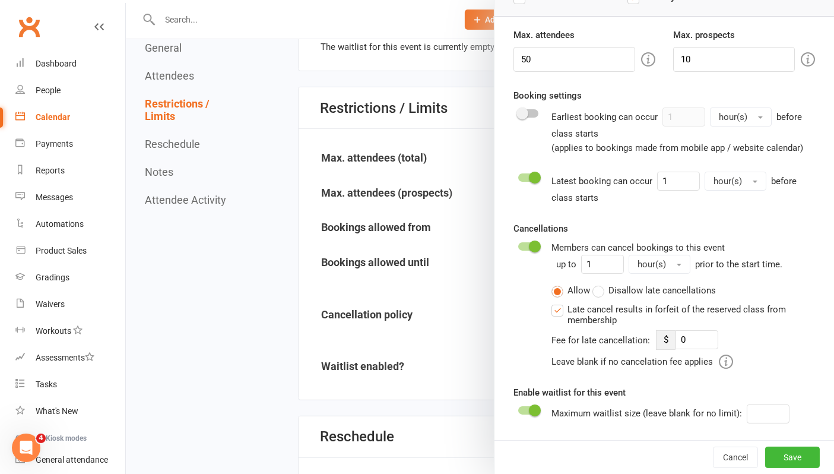
click at [164, 147] on div at bounding box center [480, 237] width 708 height 474
click at [175, 149] on div at bounding box center [480, 237] width 708 height 474
drag, startPoint x: 717, startPoint y: 454, endPoint x: 483, endPoint y: 56, distance: 461.8
click at [672, 454] on button "Cancel" at bounding box center [735, 456] width 45 height 21
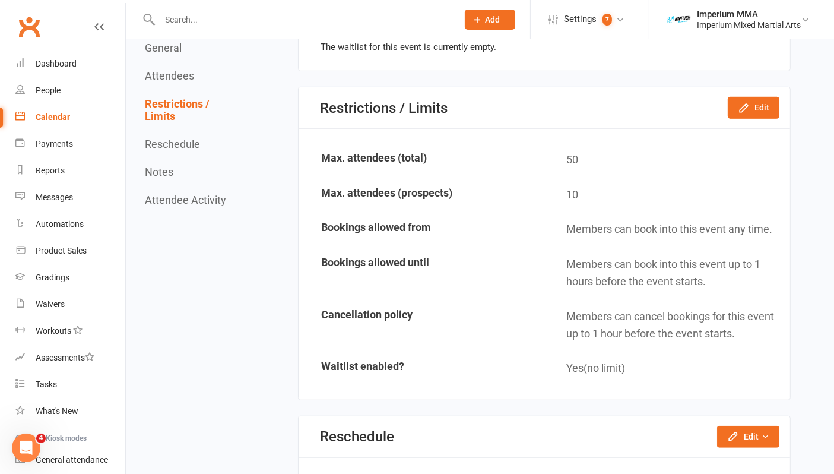
click at [182, 142] on button "Reschedule" at bounding box center [172, 144] width 55 height 12
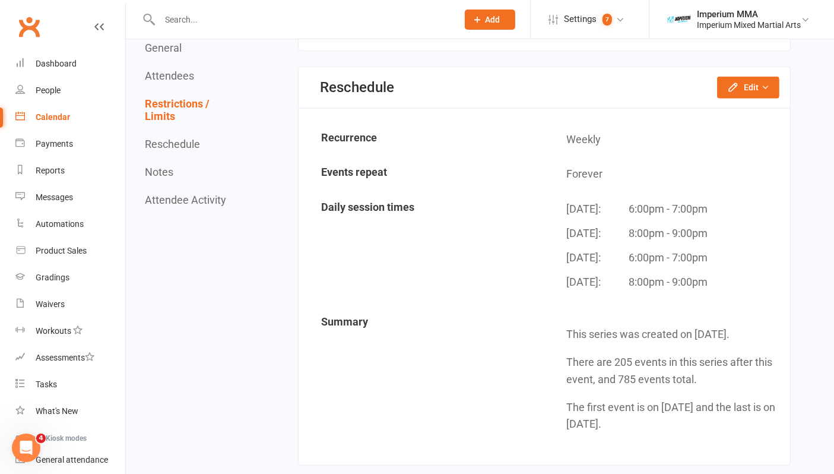
scroll to position [1165, 0]
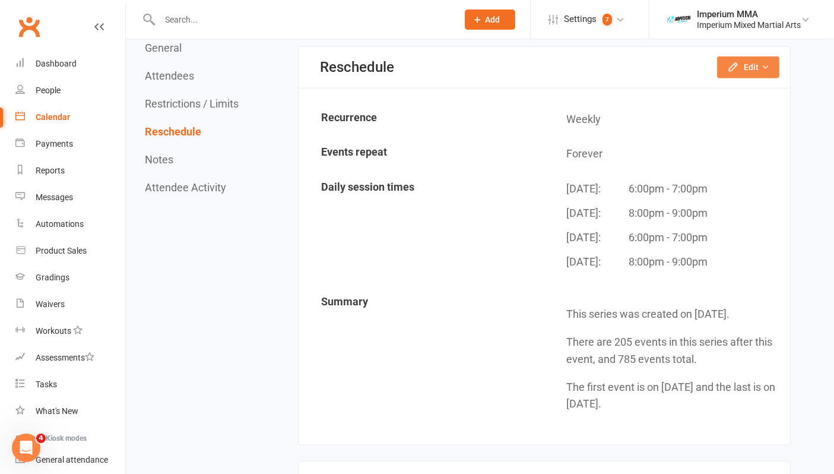
click at [672, 58] on button "Edit" at bounding box center [748, 66] width 62 height 21
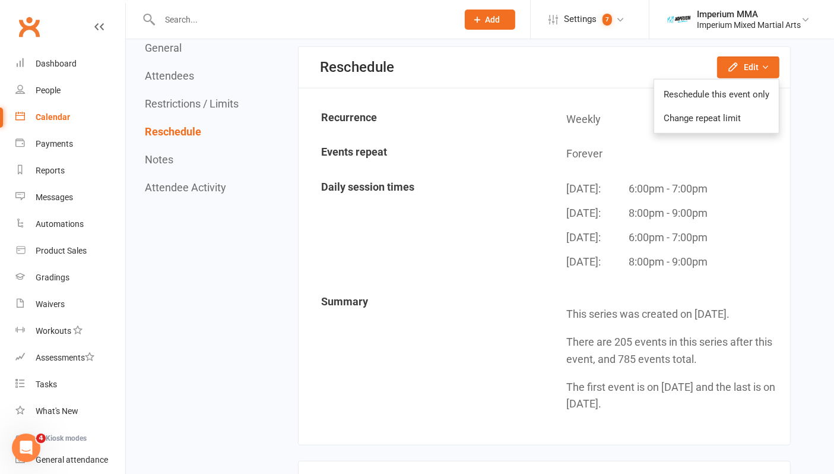
click at [519, 205] on td "Daily session times" at bounding box center [422, 228] width 244 height 113
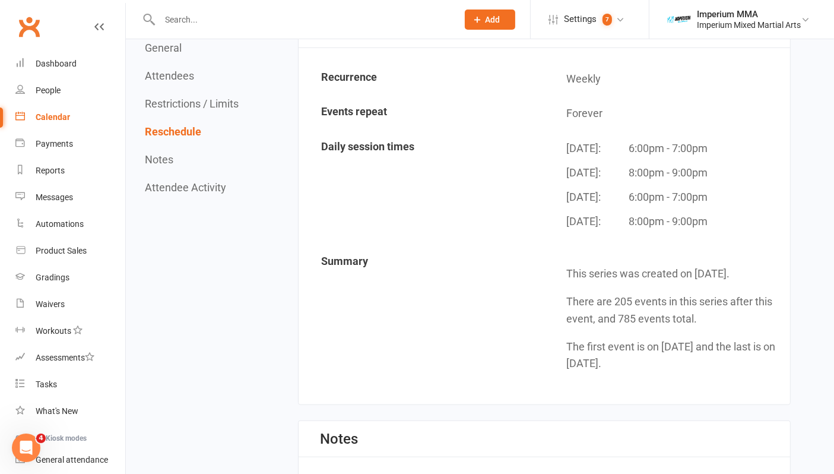
scroll to position [1296, 0]
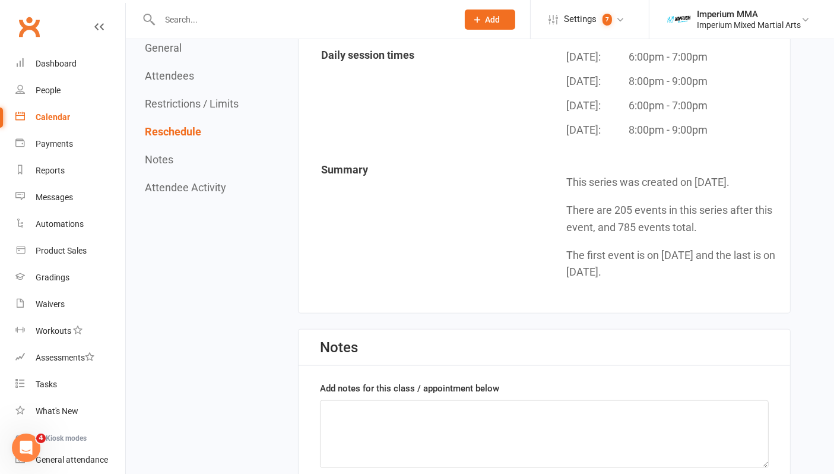
click at [164, 164] on button "Notes" at bounding box center [159, 159] width 28 height 12
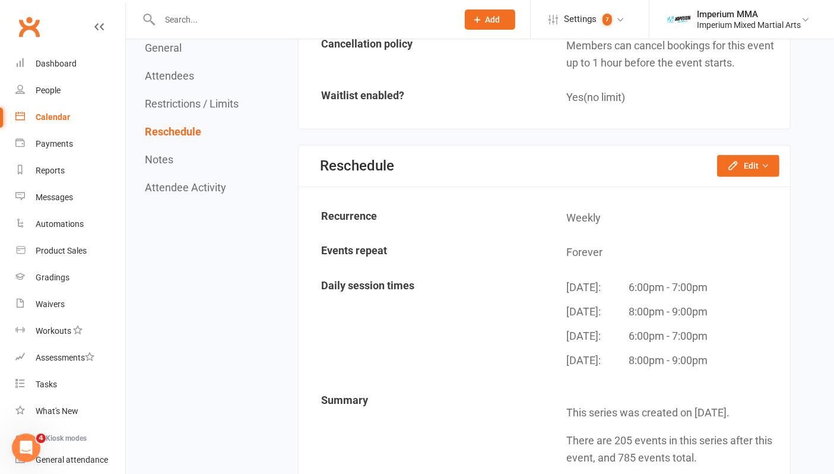
scroll to position [1000, 0]
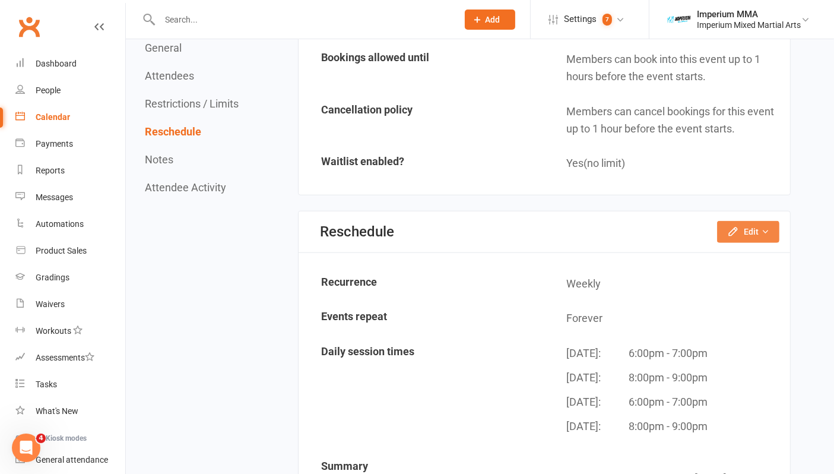
click at [672, 221] on button "Edit" at bounding box center [748, 231] width 62 height 21
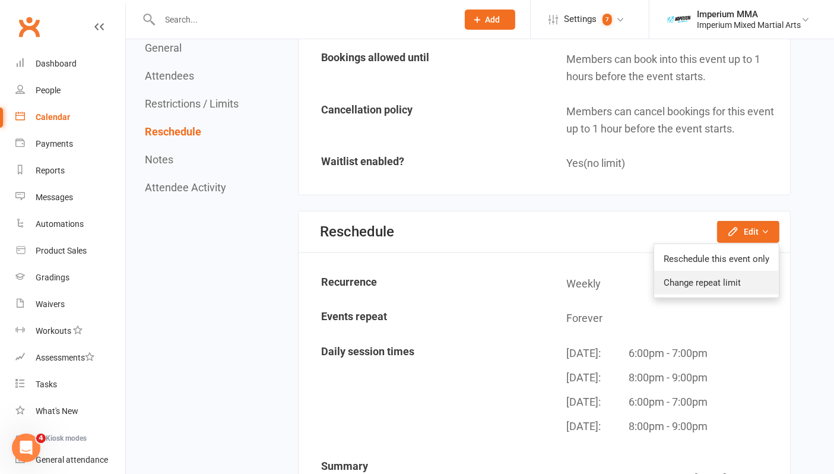
click at [672, 271] on link "Change repeat limit" at bounding box center [716, 283] width 125 height 24
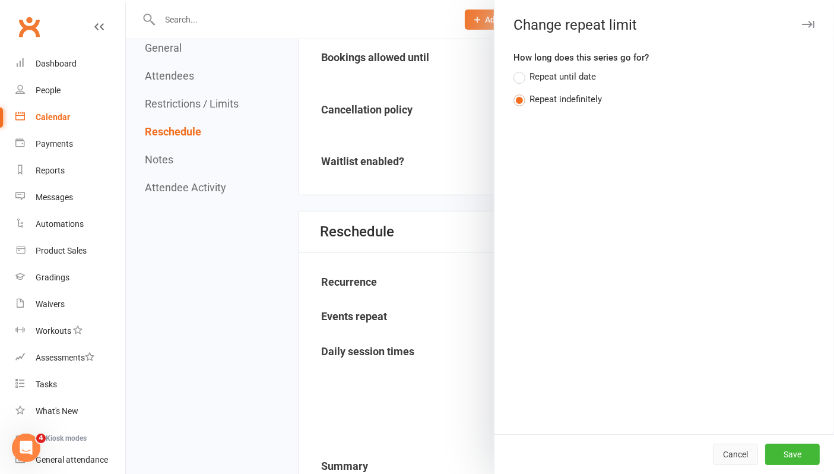
click at [672, 453] on button "Cancel" at bounding box center [735, 453] width 45 height 21
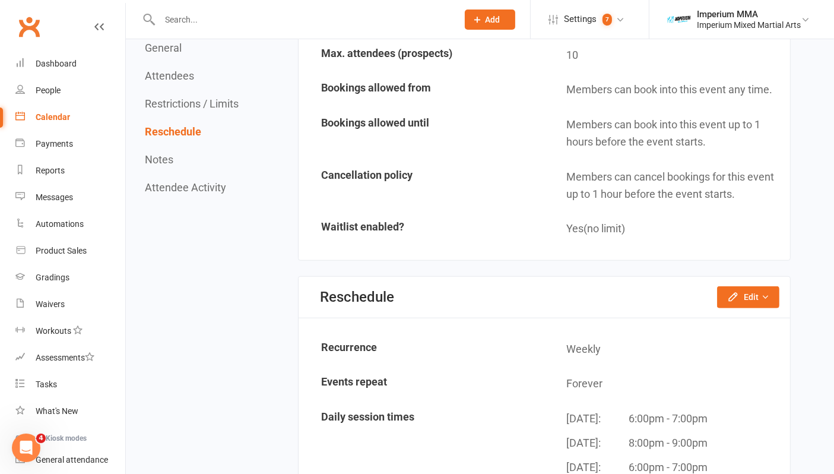
scroll to position [802, 0]
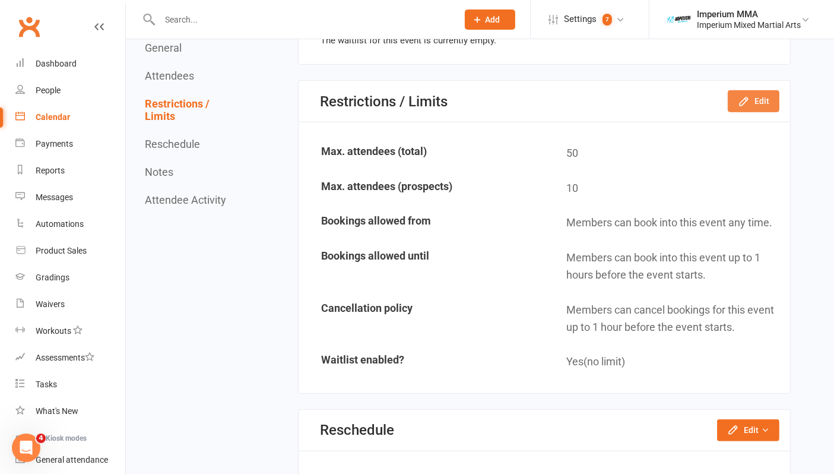
click at [672, 100] on button "Edit" at bounding box center [754, 100] width 52 height 21
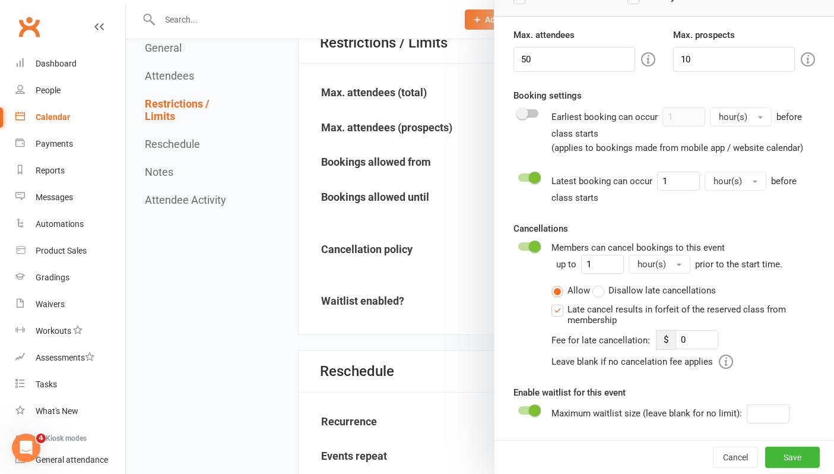
scroll to position [934, 0]
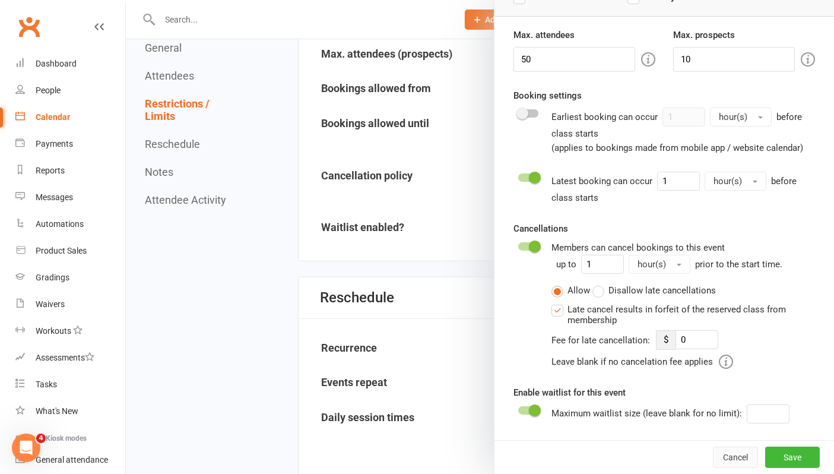
click at [672, 455] on button "Cancel" at bounding box center [735, 456] width 45 height 21
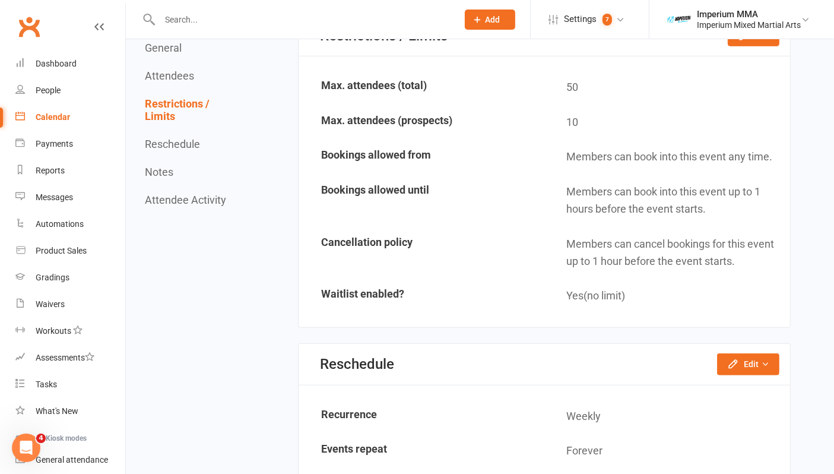
click at [167, 78] on button "Attendees" at bounding box center [169, 75] width 49 height 12
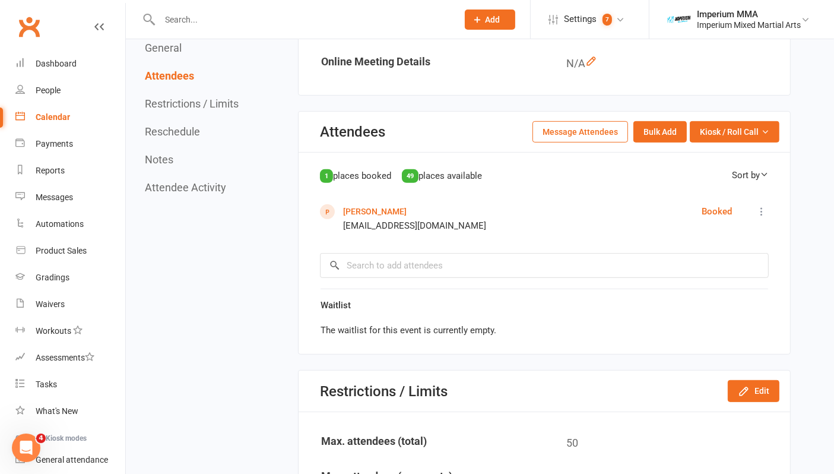
scroll to position [503, 0]
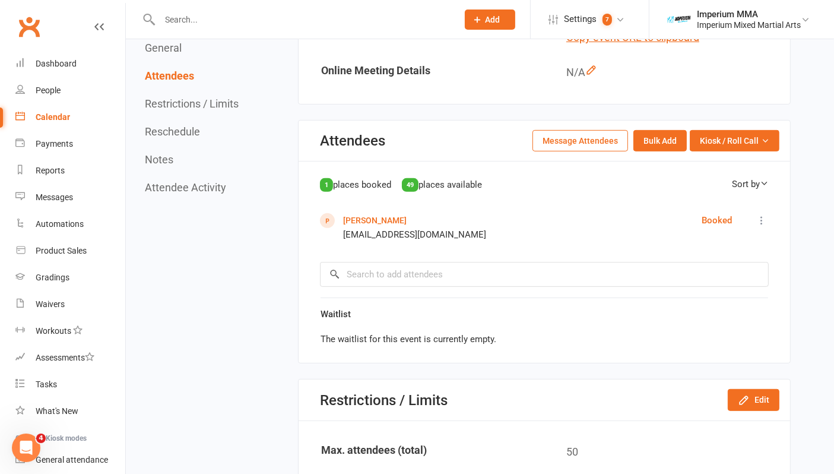
click at [176, 42] on button "General" at bounding box center [163, 48] width 37 height 12
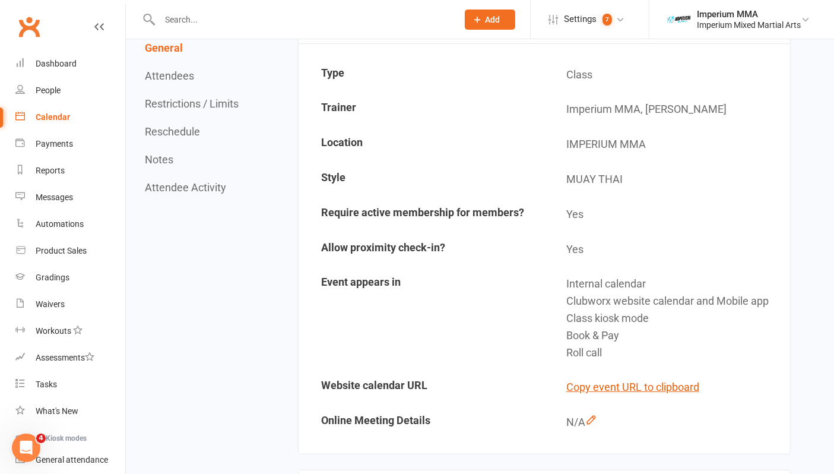
scroll to position [74, 0]
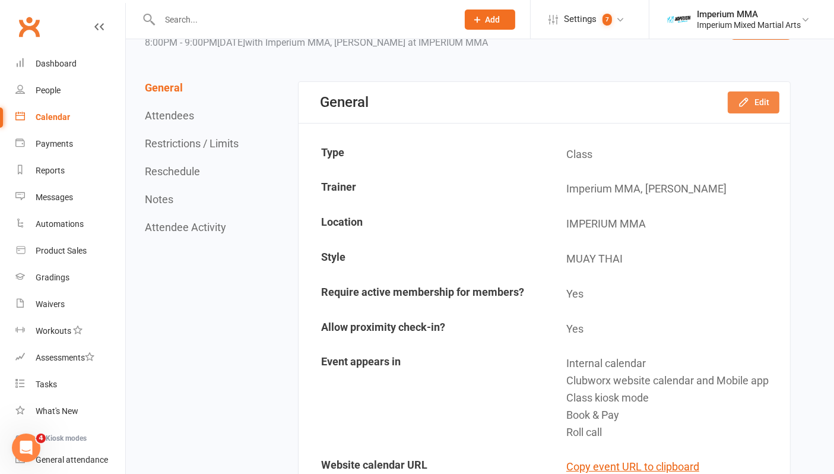
click at [672, 101] on button "Edit" at bounding box center [754, 101] width 52 height 21
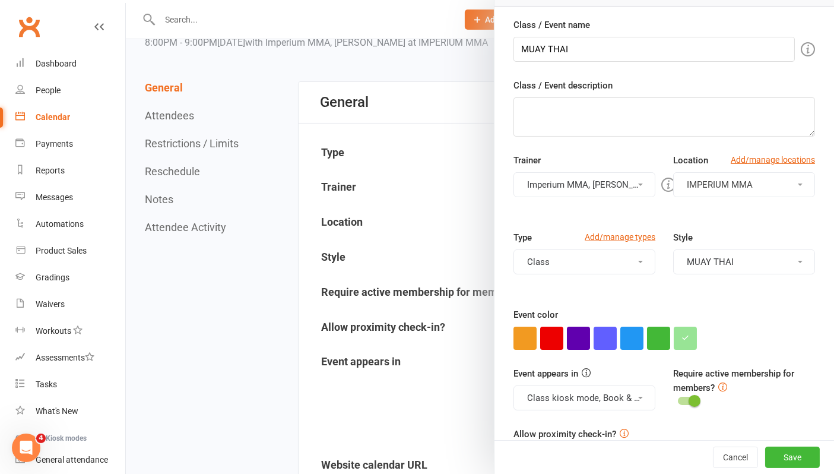
scroll to position [141, 0]
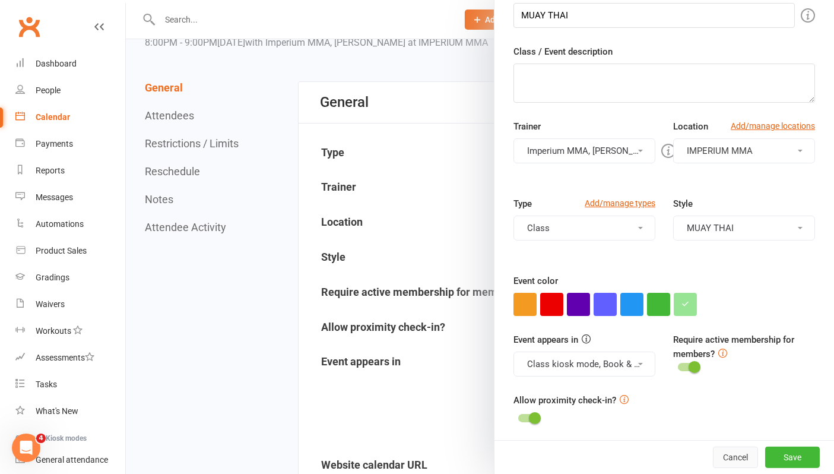
click at [672, 455] on button "Cancel" at bounding box center [735, 456] width 45 height 21
